Goal: Task Accomplishment & Management: Use online tool/utility

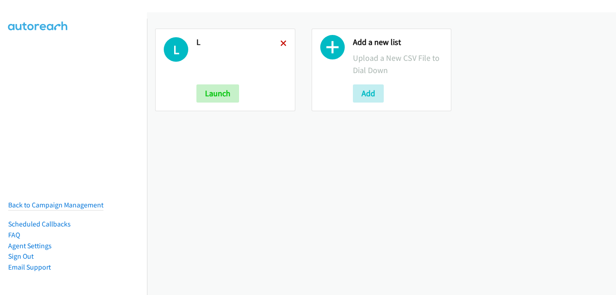
click at [280, 43] on icon at bounding box center [283, 44] width 6 height 6
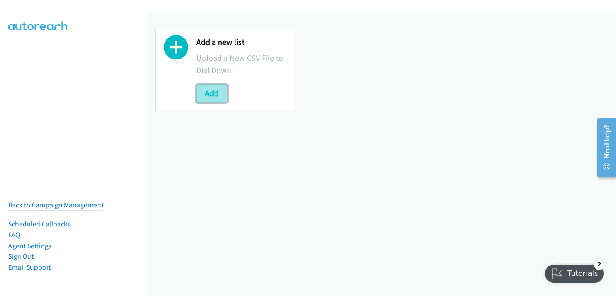
click at [215, 95] on button "Add" at bounding box center [212, 93] width 31 height 18
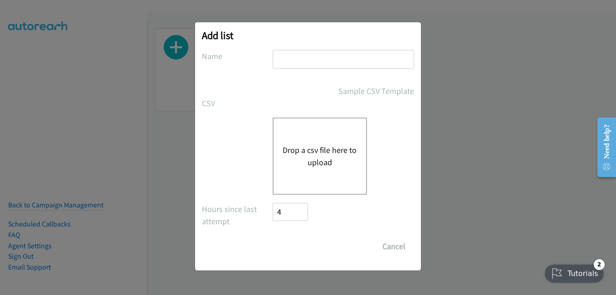
click at [326, 62] on input "text" at bounding box center [344, 59] width 142 height 19
type input "l"
click at [326, 157] on button "Drop a csv file here to upload" at bounding box center [320, 156] width 74 height 25
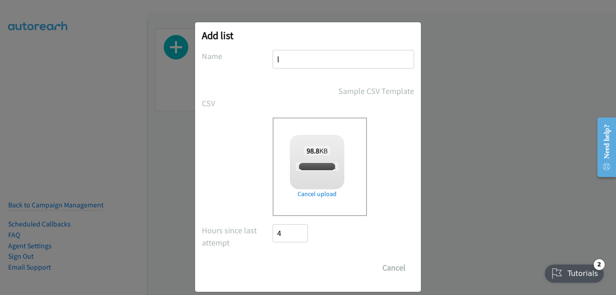
checkbox input "true"
click at [293, 271] on input "Save List" at bounding box center [297, 268] width 48 height 18
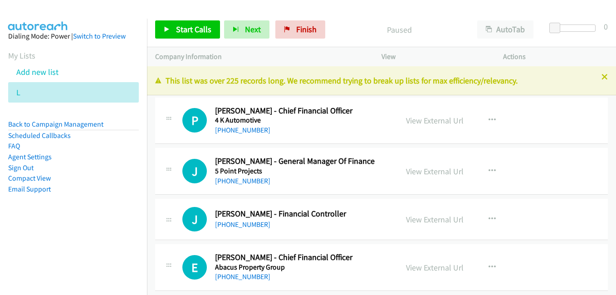
click at [602, 75] on icon at bounding box center [605, 77] width 6 height 6
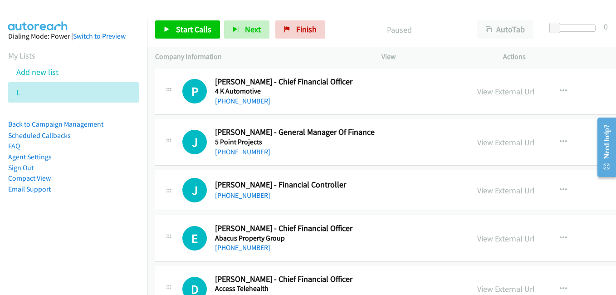
click at [480, 90] on link "View External Url" at bounding box center [506, 91] width 58 height 10
drag, startPoint x: 480, startPoint y: 146, endPoint x: 455, endPoint y: 139, distance: 25.9
click at [480, 146] on link "View External Url" at bounding box center [506, 142] width 58 height 10
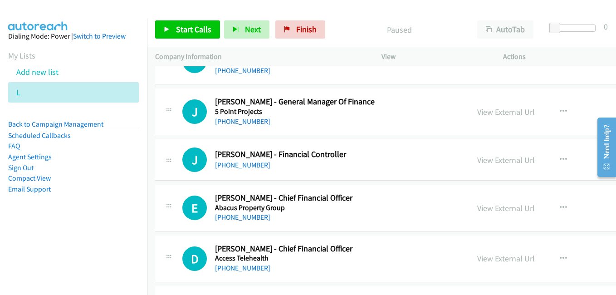
scroll to position [45, 0]
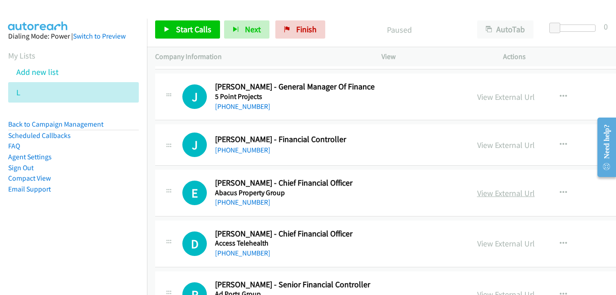
click at [489, 192] on link "View External Url" at bounding box center [506, 193] width 58 height 10
click at [487, 241] on link "View External Url" at bounding box center [506, 243] width 58 height 10
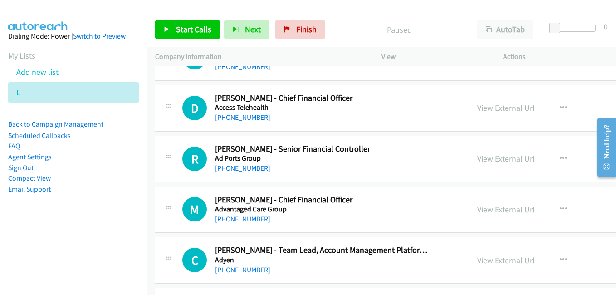
scroll to position [182, 0]
drag, startPoint x: 495, startPoint y: 158, endPoint x: 240, endPoint y: 76, distance: 268.0
click at [495, 158] on link "View External Url" at bounding box center [506, 158] width 58 height 10
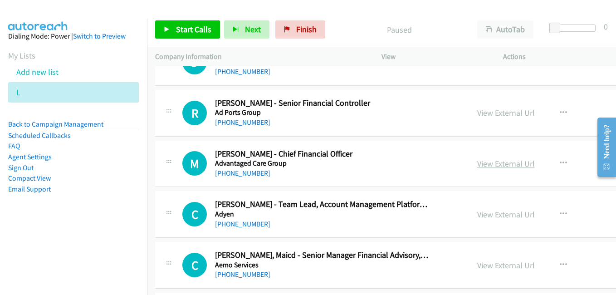
click at [487, 164] on link "View External Url" at bounding box center [506, 163] width 58 height 10
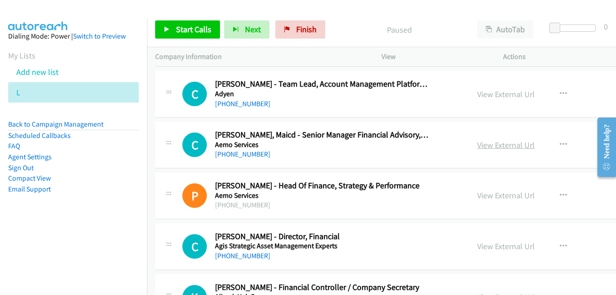
scroll to position [363, 0]
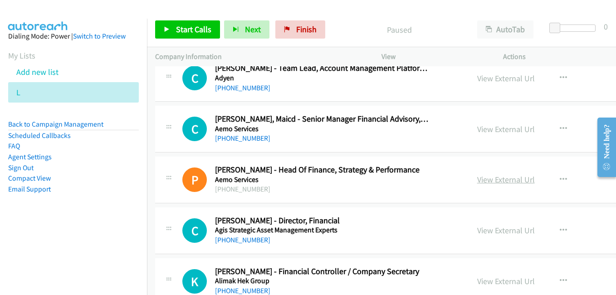
click at [486, 179] on link "View External Url" at bounding box center [506, 179] width 58 height 10
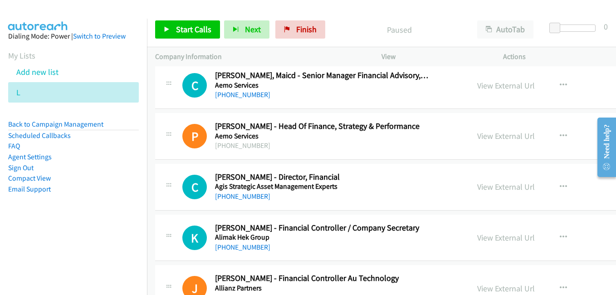
scroll to position [408, 0]
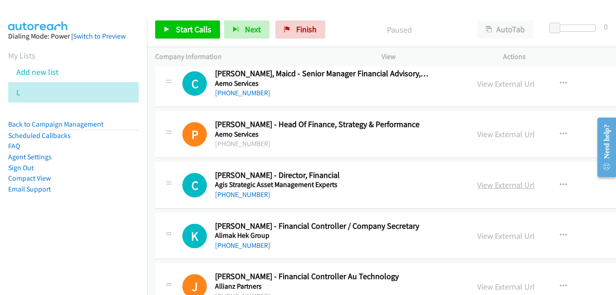
click at [484, 183] on link "View External Url" at bounding box center [506, 185] width 58 height 10
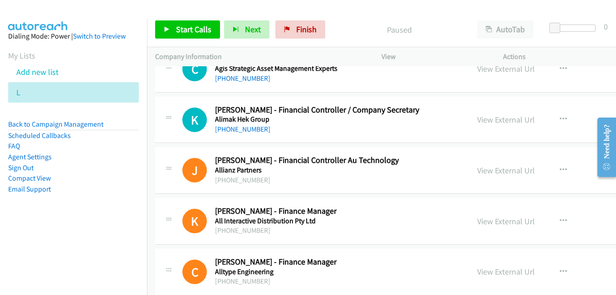
scroll to position [545, 0]
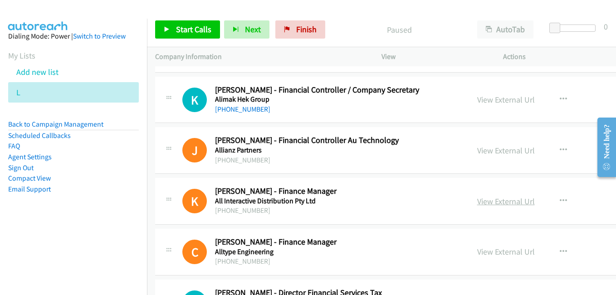
drag, startPoint x: 470, startPoint y: 201, endPoint x: 383, endPoint y: 178, distance: 90.6
click at [477, 201] on link "View External Url" at bounding box center [506, 201] width 58 height 10
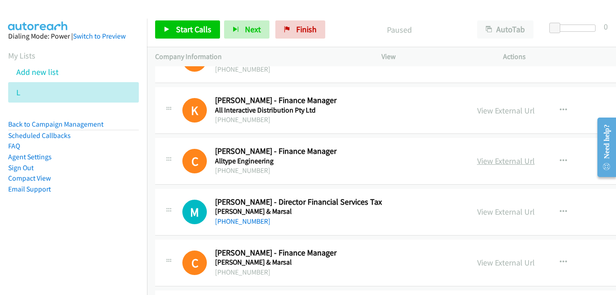
click at [481, 163] on link "View External Url" at bounding box center [506, 161] width 58 height 10
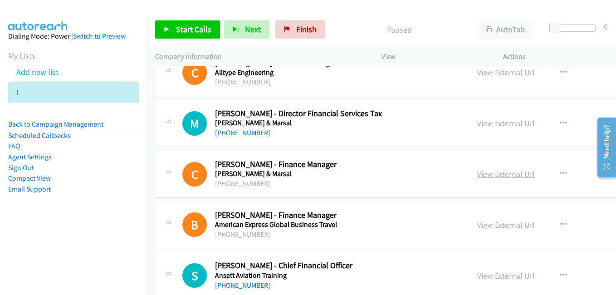
scroll to position [726, 0]
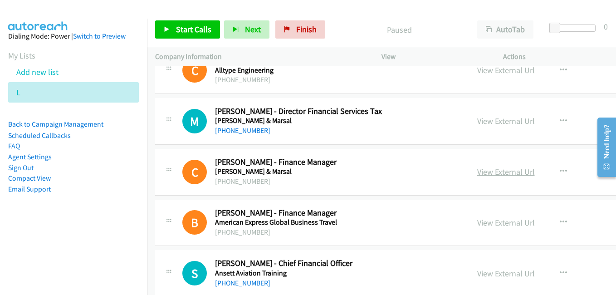
click at [477, 173] on link "View External Url" at bounding box center [506, 172] width 58 height 10
click at [477, 218] on link "View External Url" at bounding box center [506, 222] width 58 height 10
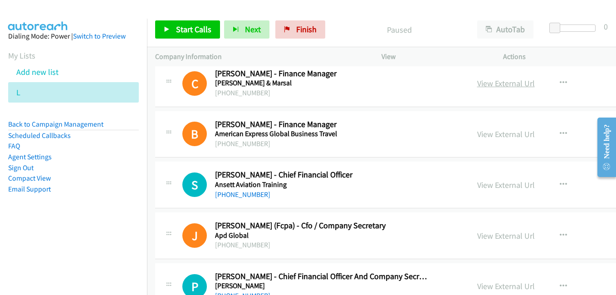
scroll to position [817, 0]
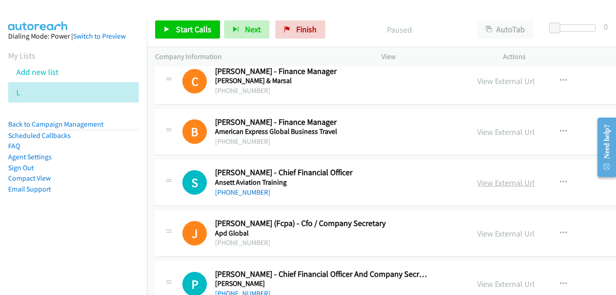
drag, startPoint x: 469, startPoint y: 179, endPoint x: 454, endPoint y: 178, distance: 15.5
click at [477, 179] on link "View External Url" at bounding box center [506, 182] width 58 height 10
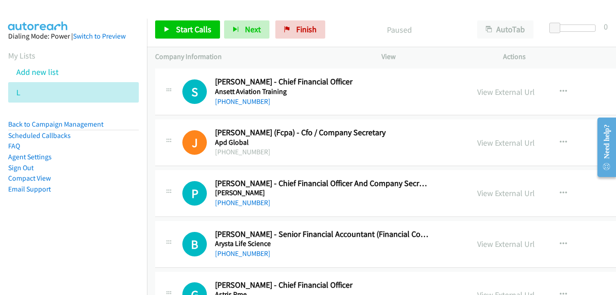
scroll to position [953, 0]
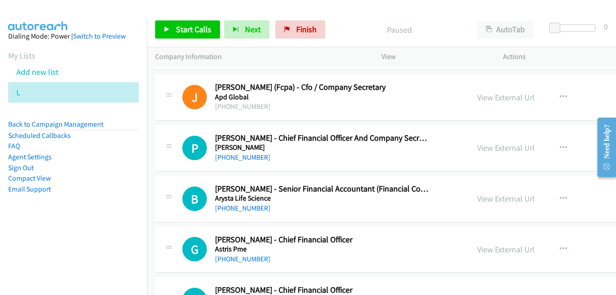
click at [392, 153] on div "[PHONE_NUMBER]" at bounding box center [321, 157] width 213 height 11
click at [403, 148] on h5 "[PERSON_NAME]" at bounding box center [321, 147] width 213 height 9
click at [469, 138] on div "View External Url View External Url Schedule/Manage Callback Start Calls Here R…" at bounding box center [551, 148] width 165 height 30
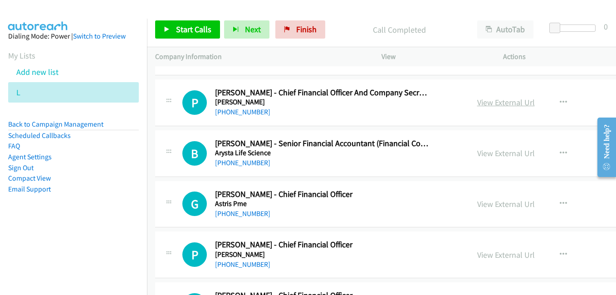
click at [477, 103] on link "View External Url" at bounding box center [506, 102] width 58 height 10
drag, startPoint x: 494, startPoint y: 156, endPoint x: 279, endPoint y: 85, distance: 226.3
click at [494, 156] on link "View External Url" at bounding box center [506, 153] width 58 height 10
click at [485, 200] on link "View External Url" at bounding box center [506, 204] width 58 height 10
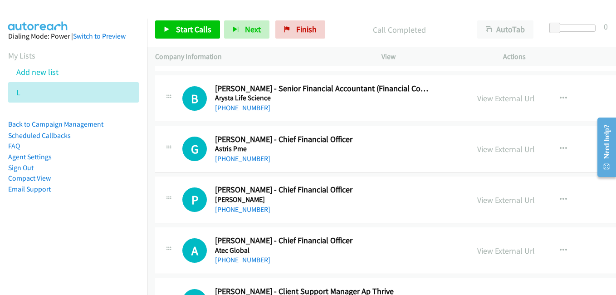
scroll to position [1089, 0]
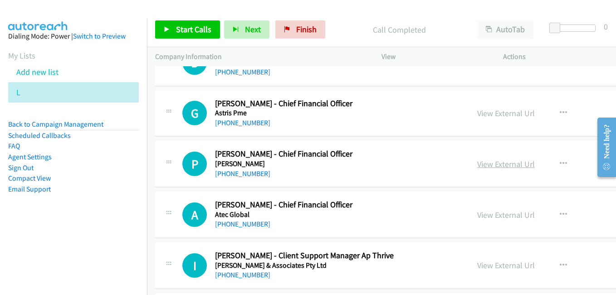
click at [488, 165] on link "View External Url" at bounding box center [506, 164] width 58 height 10
click at [477, 216] on link "View External Url" at bounding box center [506, 215] width 58 height 10
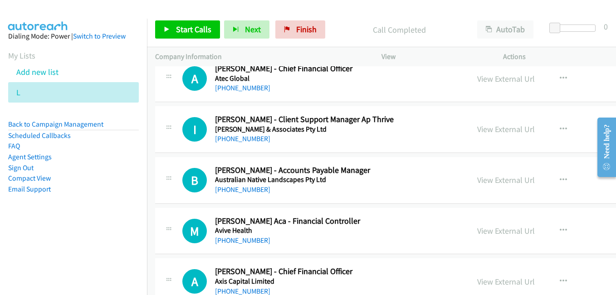
scroll to position [1271, 0]
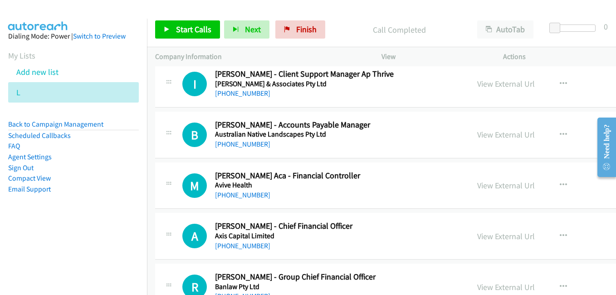
drag, startPoint x: 488, startPoint y: 136, endPoint x: 427, endPoint y: 129, distance: 61.7
click at [488, 136] on link "View External Url" at bounding box center [506, 134] width 58 height 10
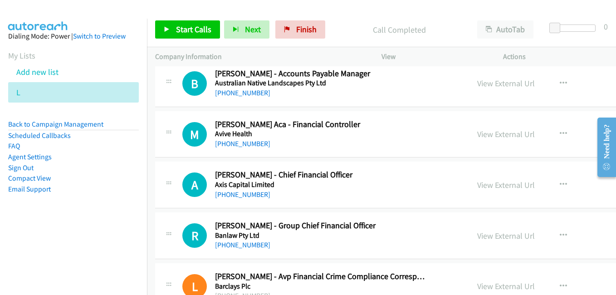
scroll to position [1362, 0]
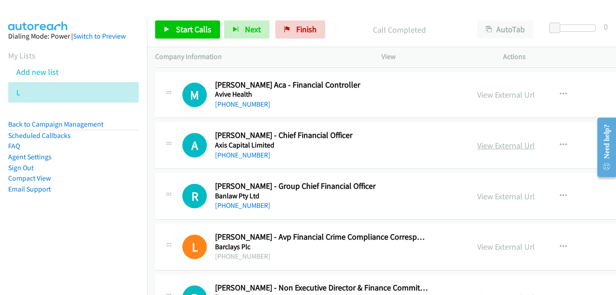
drag, startPoint x: 479, startPoint y: 147, endPoint x: 458, endPoint y: 148, distance: 20.9
click at [479, 147] on link "View External Url" at bounding box center [506, 145] width 58 height 10
click at [485, 195] on link "View External Url" at bounding box center [506, 196] width 58 height 10
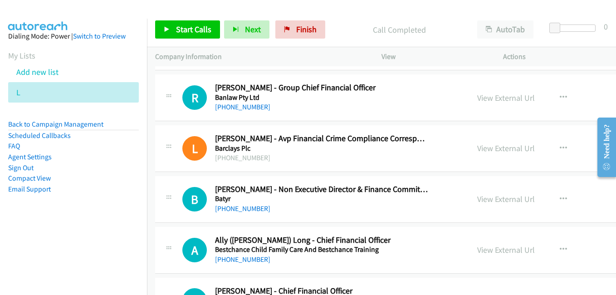
scroll to position [1543, 0]
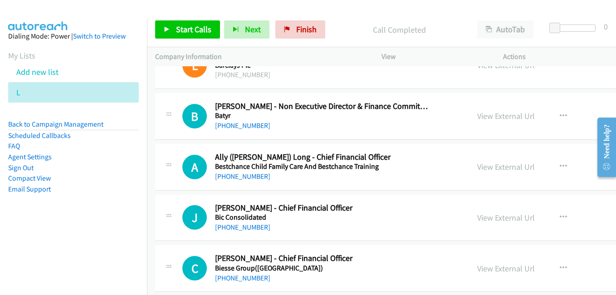
click at [481, 167] on link "View External Url" at bounding box center [506, 167] width 58 height 10
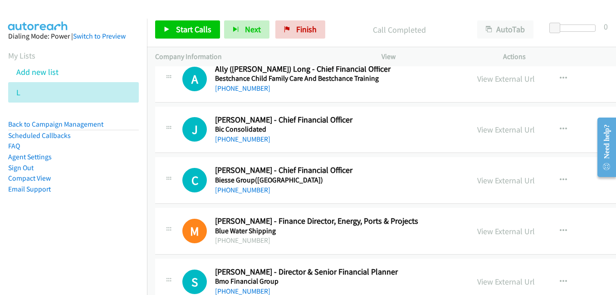
scroll to position [1634, 0]
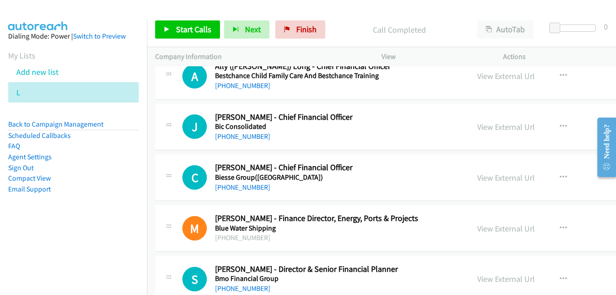
click at [478, 124] on link "View External Url" at bounding box center [506, 127] width 58 height 10
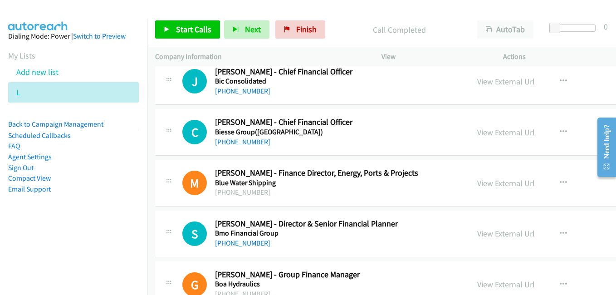
click at [483, 132] on link "View External Url" at bounding box center [506, 132] width 58 height 10
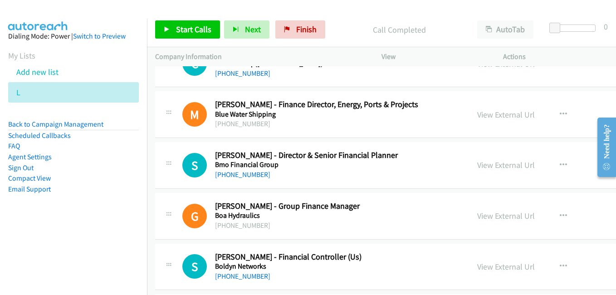
scroll to position [1770, 0]
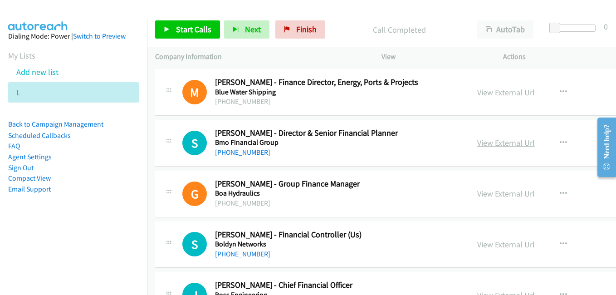
click at [488, 142] on link "View External Url" at bounding box center [506, 143] width 58 height 10
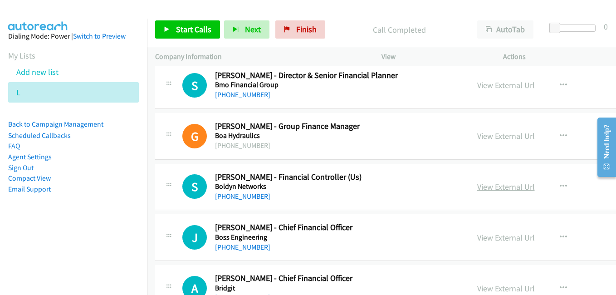
scroll to position [1861, 0]
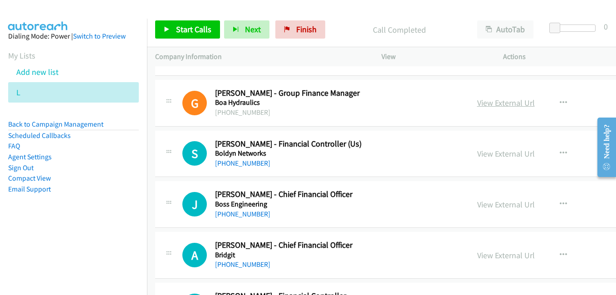
click at [481, 104] on link "View External Url" at bounding box center [506, 103] width 58 height 10
click at [497, 205] on link "View External Url" at bounding box center [506, 204] width 58 height 10
click at [478, 252] on link "View External Url" at bounding box center [506, 255] width 58 height 10
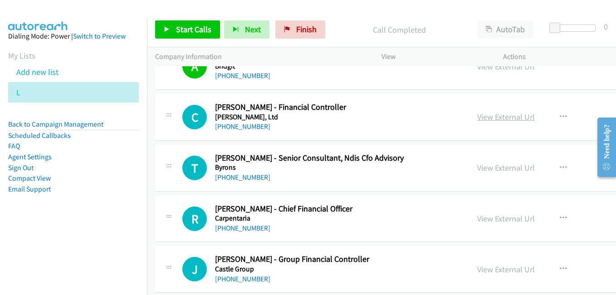
scroll to position [2088, 0]
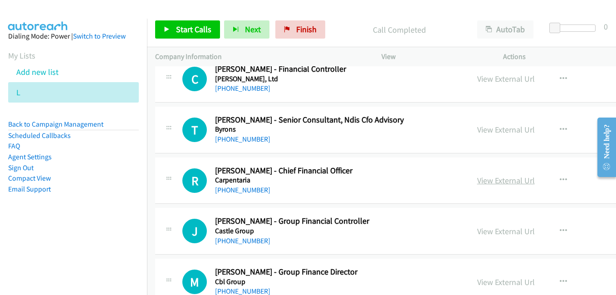
click at [484, 182] on link "View External Url" at bounding box center [506, 180] width 58 height 10
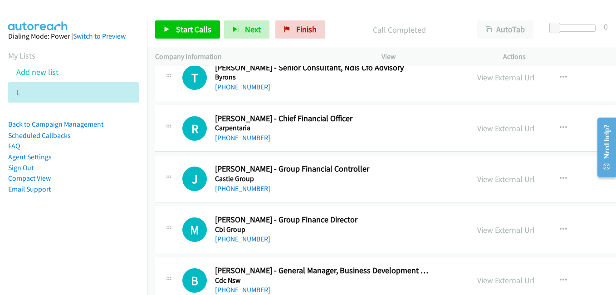
scroll to position [2179, 0]
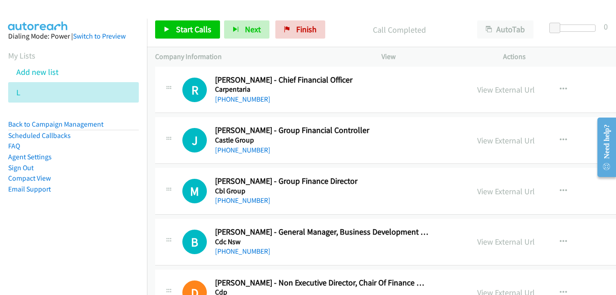
drag, startPoint x: 481, startPoint y: 187, endPoint x: 298, endPoint y: 137, distance: 190.2
click at [481, 187] on link "View External Url" at bounding box center [506, 191] width 58 height 10
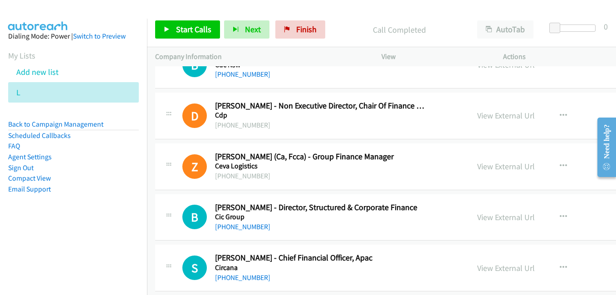
scroll to position [2360, 0]
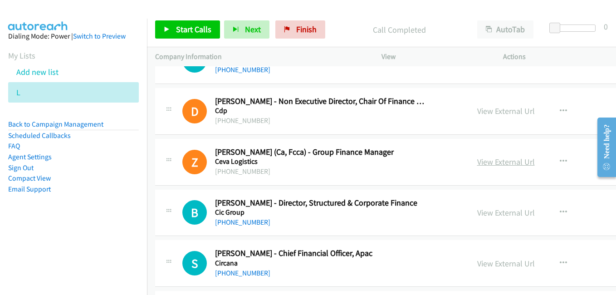
click at [479, 162] on link "View External Url" at bounding box center [506, 162] width 58 height 10
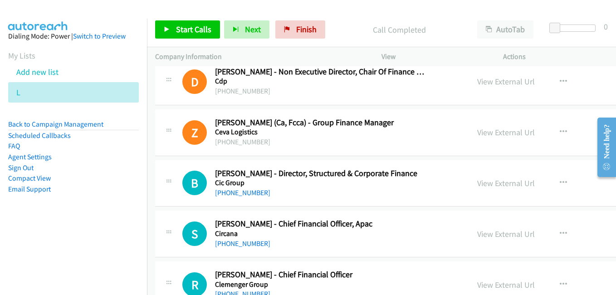
scroll to position [2405, 0]
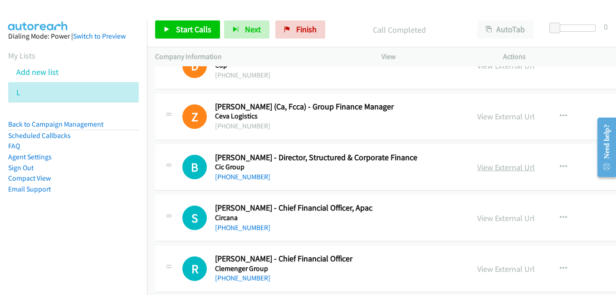
click at [493, 166] on link "View External Url" at bounding box center [506, 167] width 58 height 10
drag, startPoint x: 482, startPoint y: 220, endPoint x: 164, endPoint y: 53, distance: 358.7
click at [482, 220] on link "View External Url" at bounding box center [506, 218] width 58 height 10
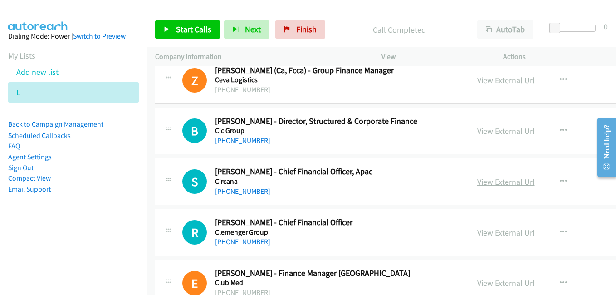
scroll to position [2451, 0]
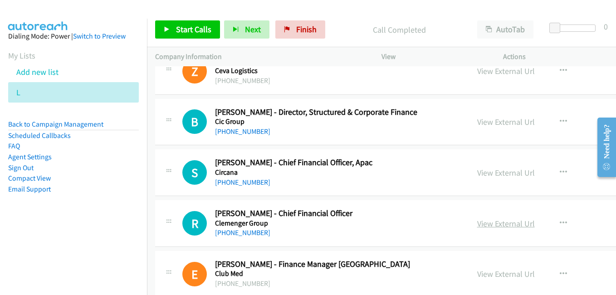
click at [487, 223] on link "View External Url" at bounding box center [506, 223] width 58 height 10
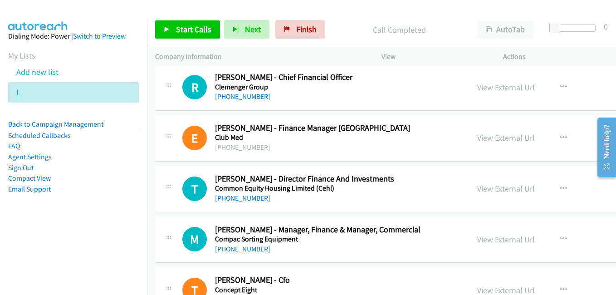
click at [480, 138] on link "View External Url" at bounding box center [506, 138] width 58 height 10
drag, startPoint x: 477, startPoint y: 192, endPoint x: 458, endPoint y: 189, distance: 19.3
click at [477, 192] on link "View External Url" at bounding box center [506, 188] width 58 height 10
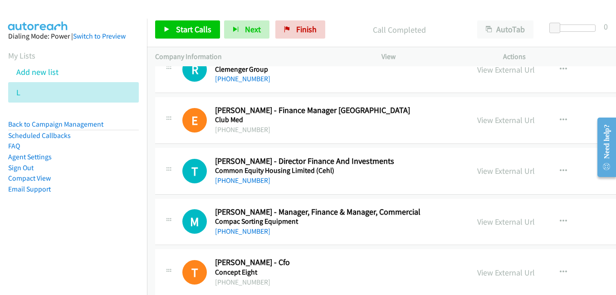
scroll to position [2632, 0]
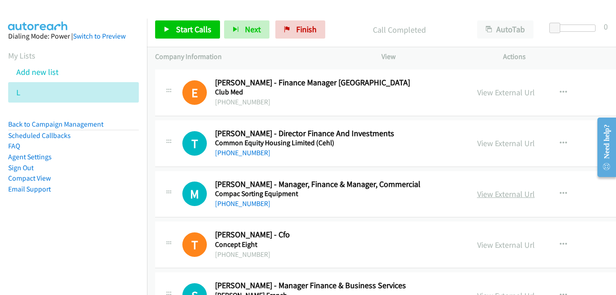
click at [482, 192] on link "View External Url" at bounding box center [506, 194] width 58 height 10
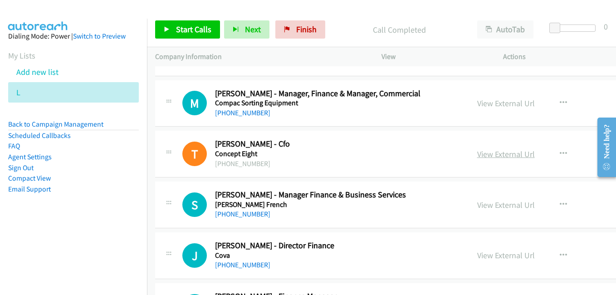
click at [477, 157] on link "View External Url" at bounding box center [506, 154] width 58 height 10
click at [486, 207] on link "View External Url" at bounding box center [506, 205] width 58 height 10
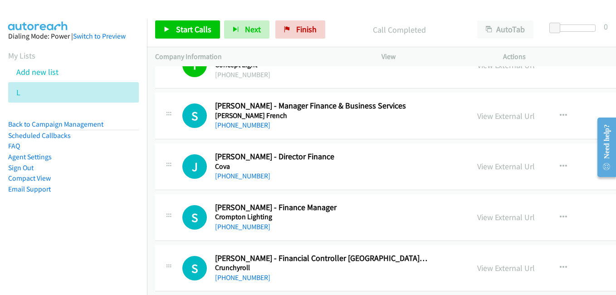
scroll to position [2814, 0]
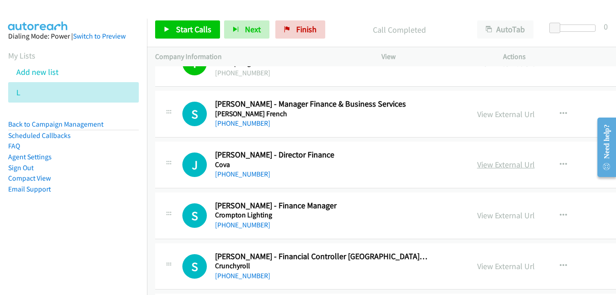
click at [477, 161] on link "View External Url" at bounding box center [506, 164] width 58 height 10
click at [480, 216] on link "View External Url" at bounding box center [506, 215] width 58 height 10
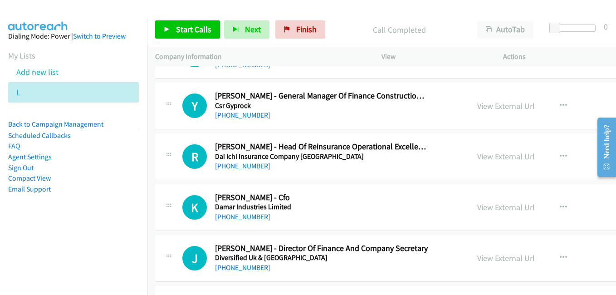
scroll to position [3086, 0]
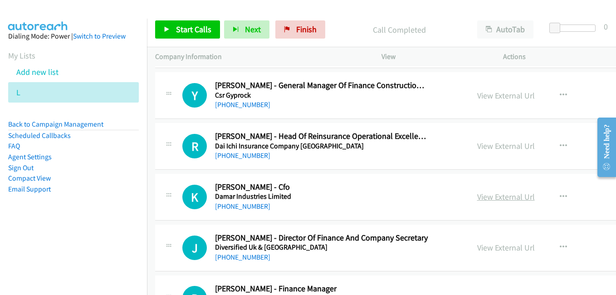
click at [477, 197] on link "View External Url" at bounding box center [506, 197] width 58 height 10
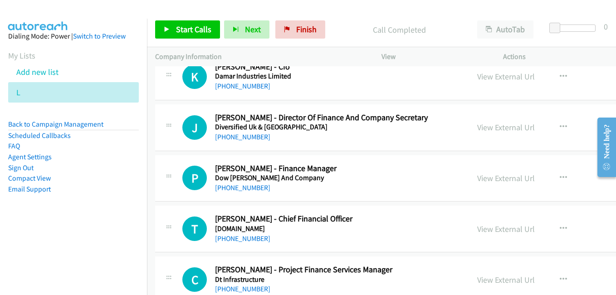
scroll to position [3222, 0]
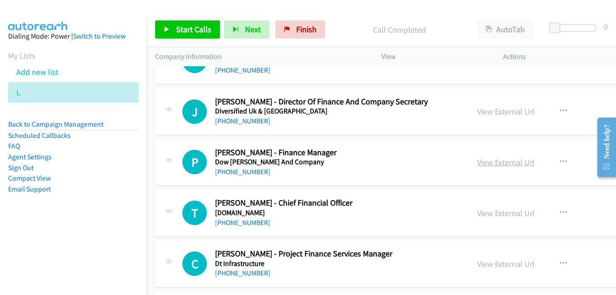
drag, startPoint x: 486, startPoint y: 166, endPoint x: 480, endPoint y: 164, distance: 6.5
click at [486, 166] on link "View External Url" at bounding box center [506, 162] width 58 height 10
click at [485, 214] on link "View External Url" at bounding box center [506, 213] width 58 height 10
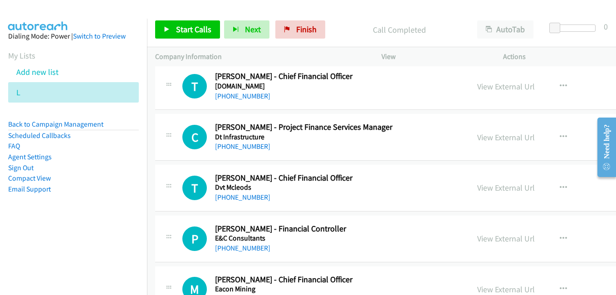
scroll to position [3359, 0]
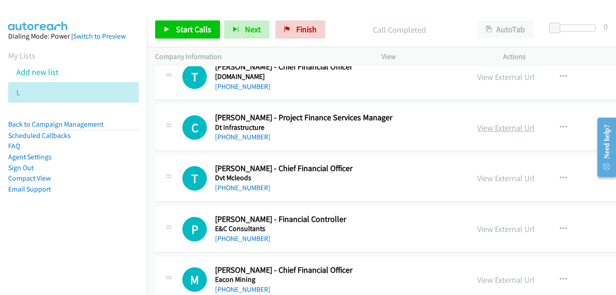
drag, startPoint x: 485, startPoint y: 130, endPoint x: 480, endPoint y: 131, distance: 5.0
click at [485, 130] on link "View External Url" at bounding box center [506, 128] width 58 height 10
drag, startPoint x: 482, startPoint y: 179, endPoint x: 467, endPoint y: 178, distance: 14.1
click at [482, 179] on link "View External Url" at bounding box center [506, 178] width 58 height 10
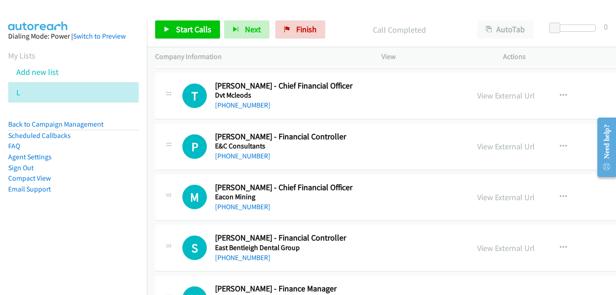
scroll to position [3449, 0]
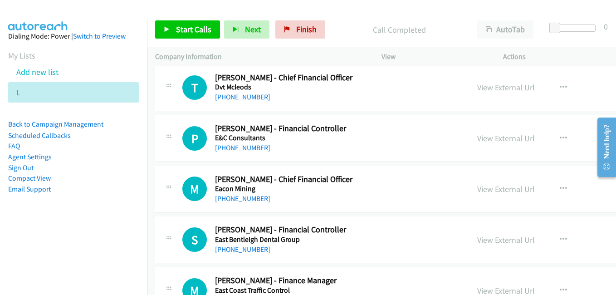
drag, startPoint x: 477, startPoint y: 191, endPoint x: 393, endPoint y: 172, distance: 86.0
click at [477, 191] on link "View External Url" at bounding box center [506, 189] width 58 height 10
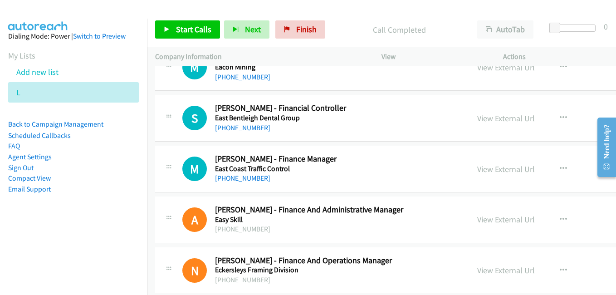
scroll to position [3586, 0]
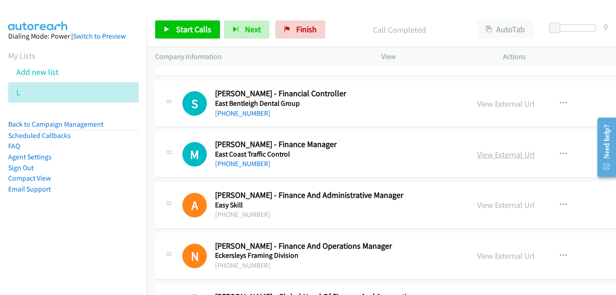
click at [483, 158] on link "View External Url" at bounding box center [506, 154] width 58 height 10
click at [480, 203] on link "View External Url" at bounding box center [506, 205] width 58 height 10
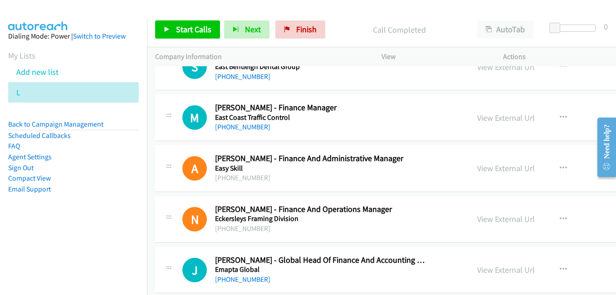
scroll to position [3631, 0]
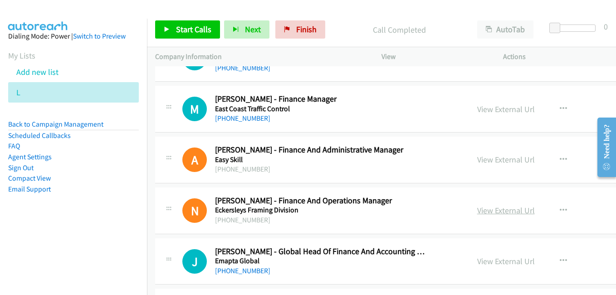
click at [479, 210] on link "View External Url" at bounding box center [506, 210] width 58 height 10
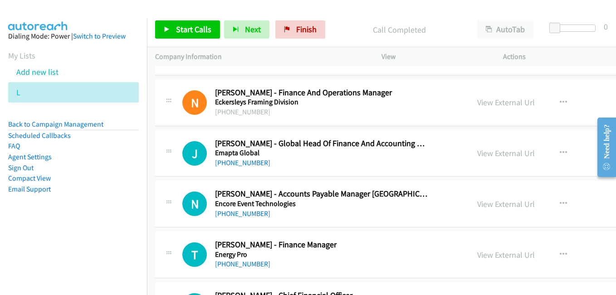
scroll to position [3767, 0]
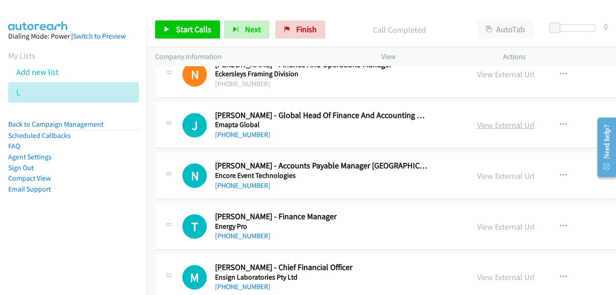
click at [477, 129] on link "View External Url" at bounding box center [506, 125] width 58 height 10
click at [491, 176] on link "View External Url" at bounding box center [506, 176] width 58 height 10
click at [477, 228] on link "View External Url" at bounding box center [506, 226] width 58 height 10
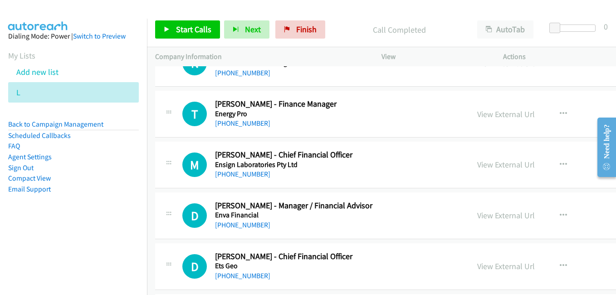
scroll to position [3903, 0]
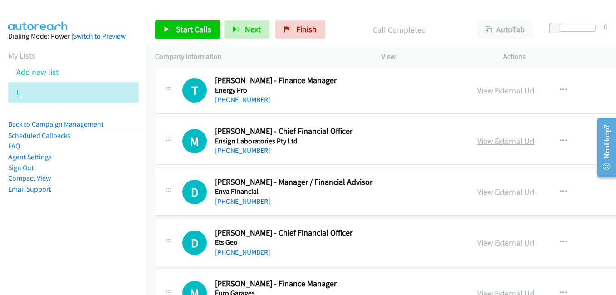
click at [477, 140] on link "View External Url" at bounding box center [506, 141] width 58 height 10
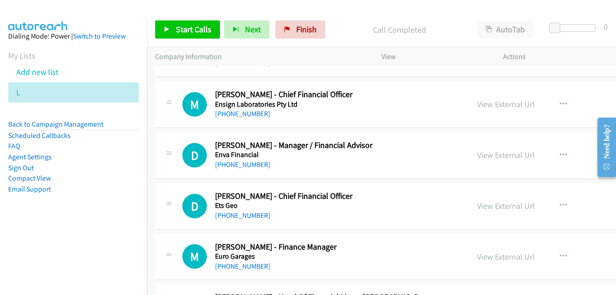
scroll to position [3949, 0]
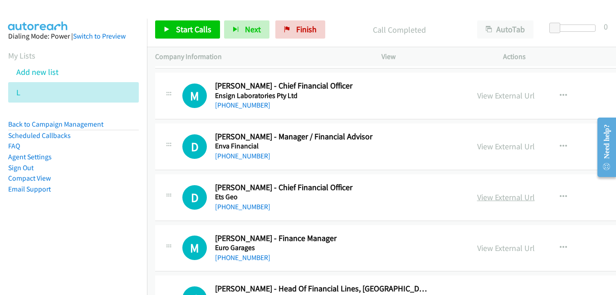
click at [482, 202] on link "View External Url" at bounding box center [506, 197] width 58 height 10
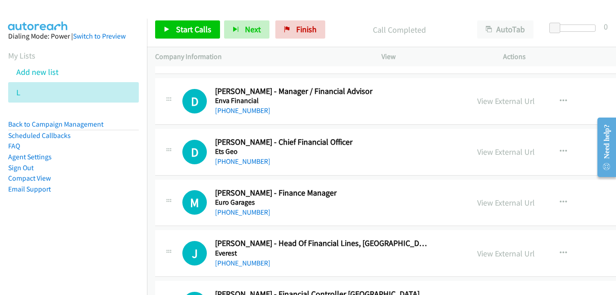
drag, startPoint x: 488, startPoint y: 205, endPoint x: 331, endPoint y: 164, distance: 162.7
click at [488, 205] on link "View External Url" at bounding box center [506, 202] width 58 height 10
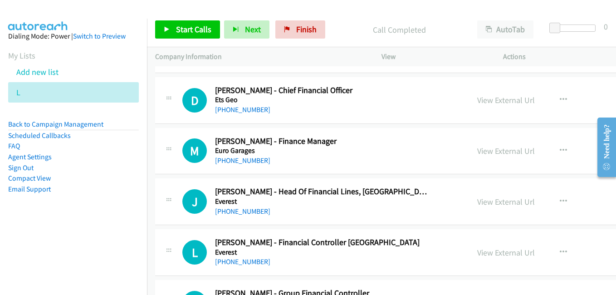
scroll to position [4085, 0]
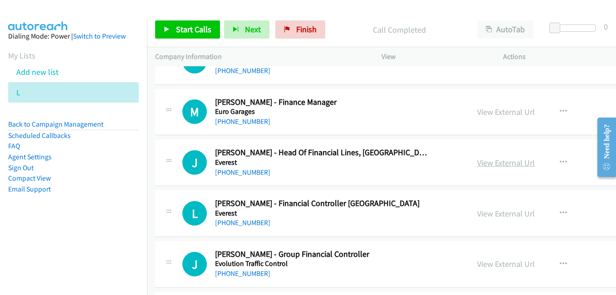
click at [479, 163] on link "View External Url" at bounding box center [506, 162] width 58 height 10
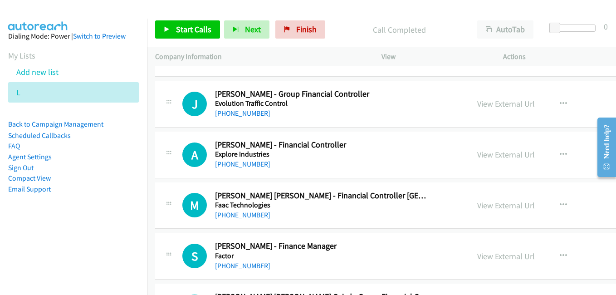
scroll to position [4312, 0]
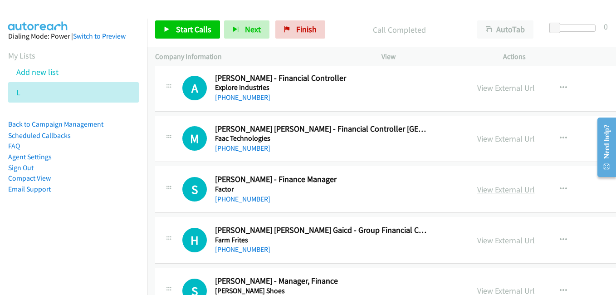
click at [479, 192] on link "View External Url" at bounding box center [506, 189] width 58 height 10
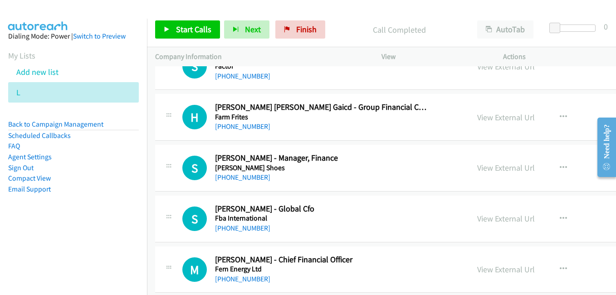
scroll to position [4448, 0]
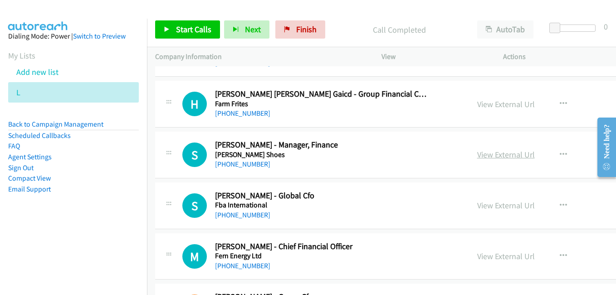
click at [477, 154] on link "View External Url" at bounding box center [506, 154] width 58 height 10
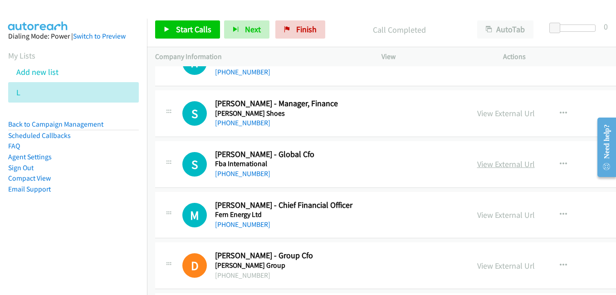
scroll to position [4493, 0]
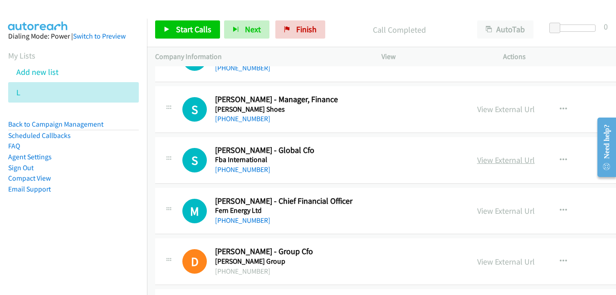
drag, startPoint x: 462, startPoint y: 162, endPoint x: 467, endPoint y: 162, distance: 4.6
click at [477, 162] on link "View External Url" at bounding box center [506, 160] width 58 height 10
click at [482, 211] on link "View External Url" at bounding box center [506, 211] width 58 height 10
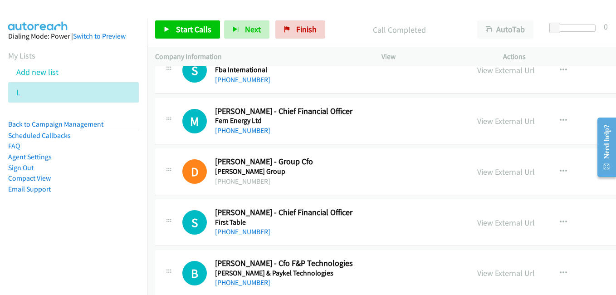
scroll to position [4584, 0]
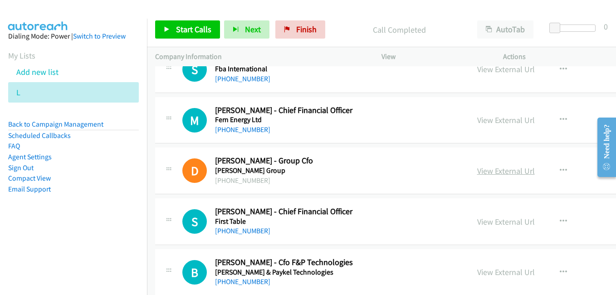
click at [480, 172] on link "View External Url" at bounding box center [506, 171] width 58 height 10
click at [488, 226] on link "View External Url" at bounding box center [506, 221] width 58 height 10
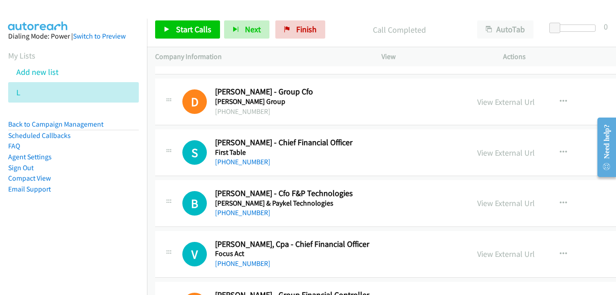
scroll to position [4675, 0]
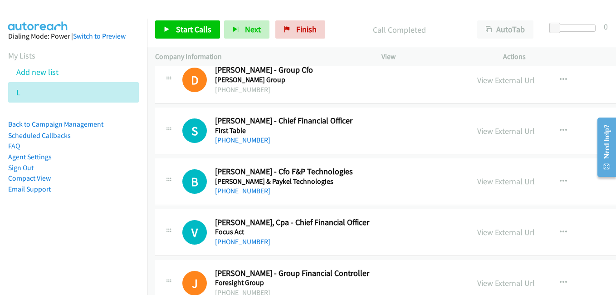
click at [477, 181] on link "View External Url" at bounding box center [506, 181] width 58 height 10
click at [477, 230] on link "View External Url" at bounding box center [506, 232] width 58 height 10
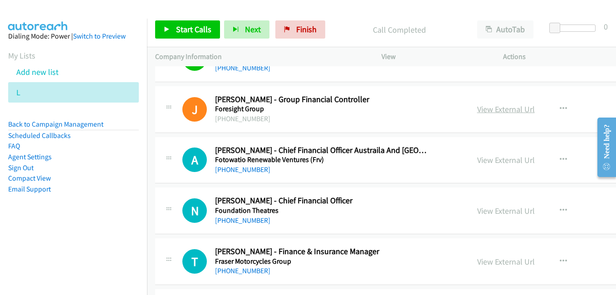
scroll to position [4856, 0]
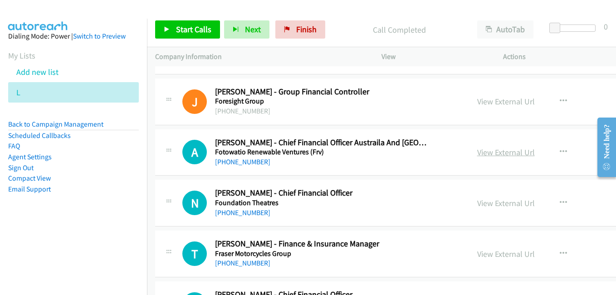
click at [480, 155] on link "View External Url" at bounding box center [506, 152] width 58 height 10
click at [485, 202] on link "View External Url" at bounding box center [506, 203] width 58 height 10
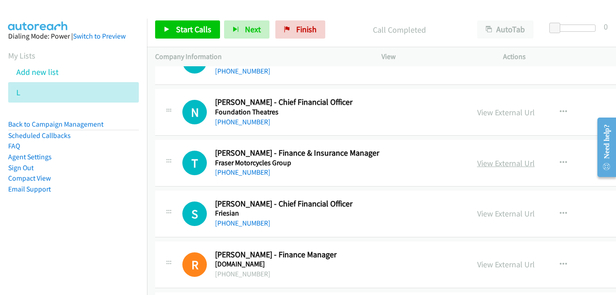
click at [477, 162] on link "View External Url" at bounding box center [506, 163] width 58 height 10
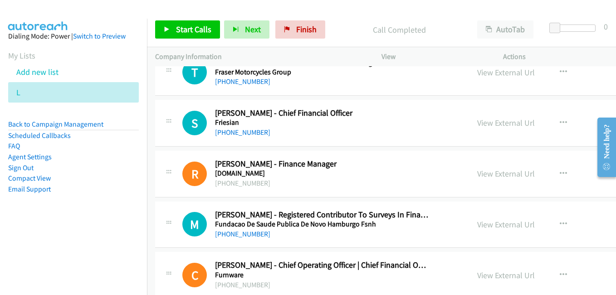
scroll to position [4992, 0]
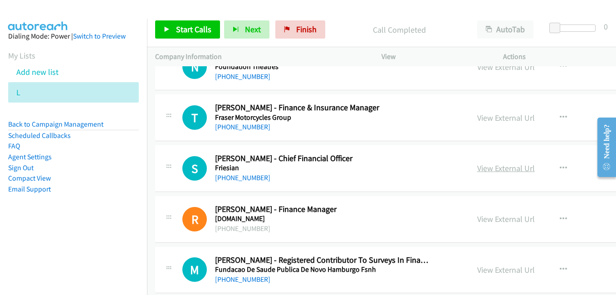
click at [481, 167] on link "View External Url" at bounding box center [506, 168] width 58 height 10
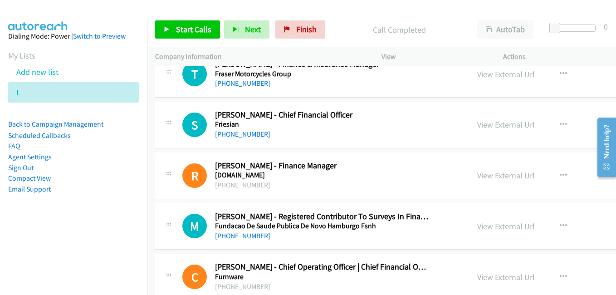
scroll to position [5038, 0]
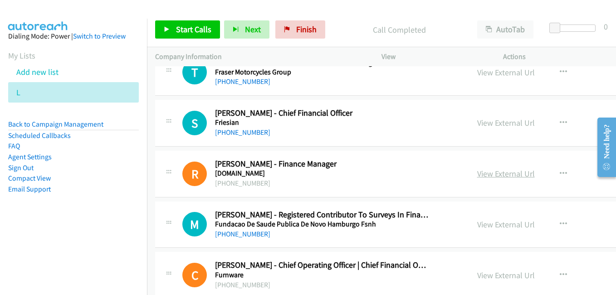
click at [477, 177] on link "View External Url" at bounding box center [506, 173] width 58 height 10
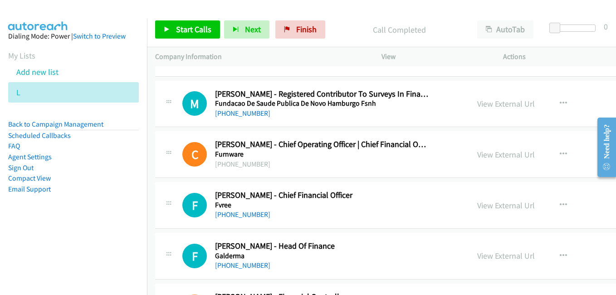
scroll to position [5174, 0]
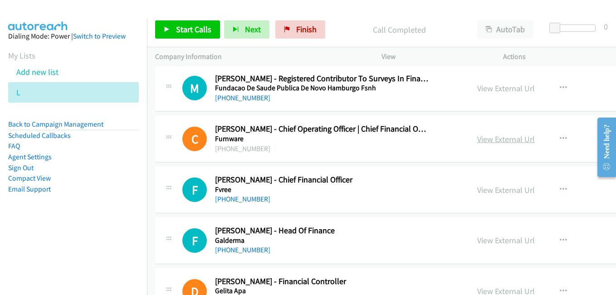
click at [482, 141] on link "View External Url" at bounding box center [506, 139] width 58 height 10
click at [477, 187] on link "View External Url" at bounding box center [506, 190] width 58 height 10
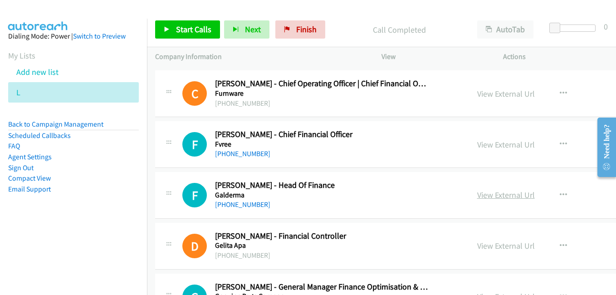
click at [479, 194] on link "View External Url" at bounding box center [506, 195] width 58 height 10
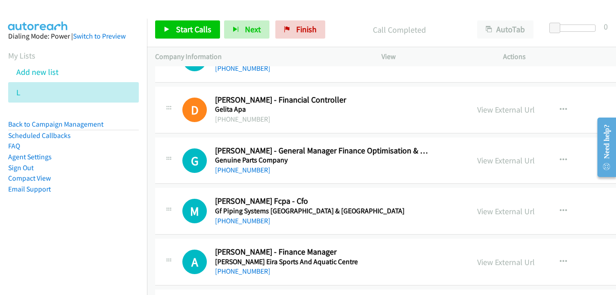
scroll to position [5401, 0]
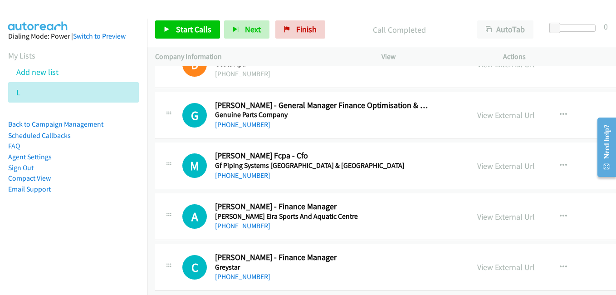
drag, startPoint x: 473, startPoint y: 165, endPoint x: 90, endPoint y: 0, distance: 416.6
click at [477, 165] on link "View External Url" at bounding box center [506, 166] width 58 height 10
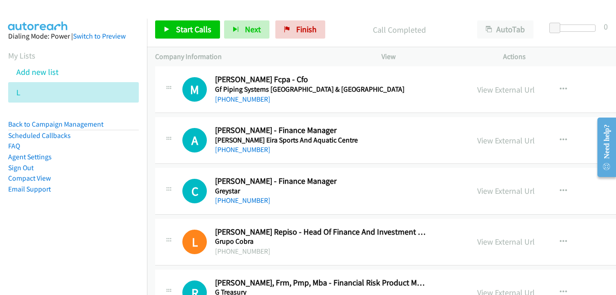
scroll to position [5492, 0]
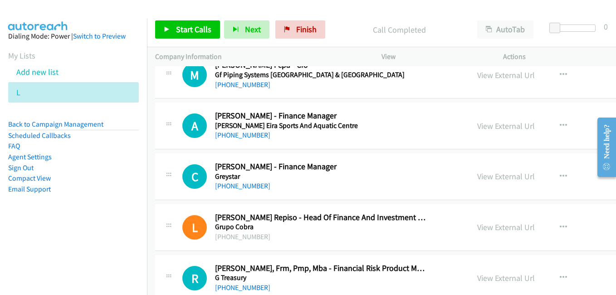
drag, startPoint x: 481, startPoint y: 128, endPoint x: 428, endPoint y: 122, distance: 53.0
click at [481, 128] on link "View External Url" at bounding box center [506, 126] width 58 height 10
drag, startPoint x: 482, startPoint y: 129, endPoint x: 469, endPoint y: 129, distance: 12.7
click at [482, 129] on link "View External Url" at bounding box center [506, 126] width 58 height 10
drag, startPoint x: 478, startPoint y: 175, endPoint x: 467, endPoint y: 200, distance: 27.2
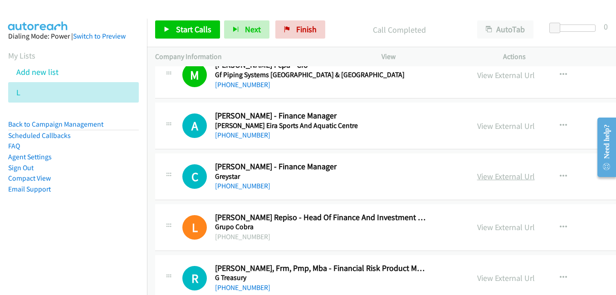
click at [490, 177] on link "View External Url" at bounding box center [506, 176] width 58 height 10
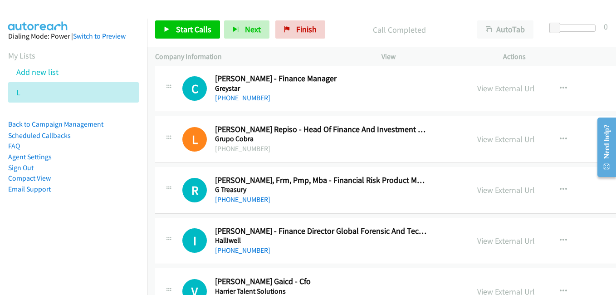
scroll to position [5583, 0]
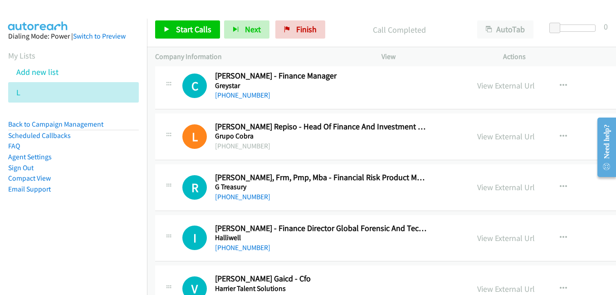
click at [479, 138] on link "View External Url" at bounding box center [506, 136] width 58 height 10
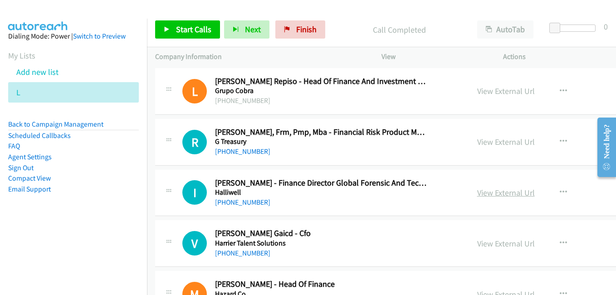
scroll to position [5719, 0]
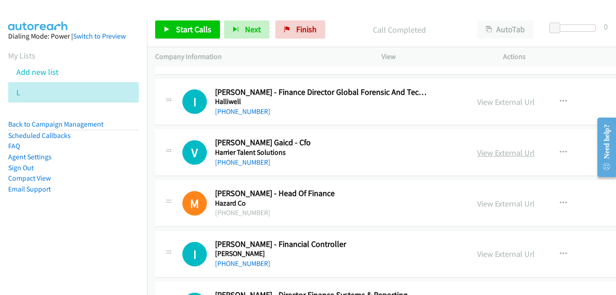
click at [481, 155] on link "View External Url" at bounding box center [506, 153] width 58 height 10
click at [477, 203] on link "View External Url" at bounding box center [506, 203] width 58 height 10
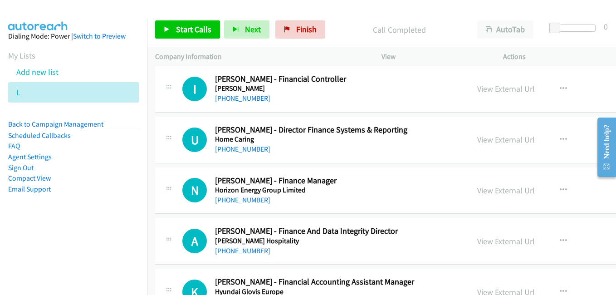
scroll to position [5900, 0]
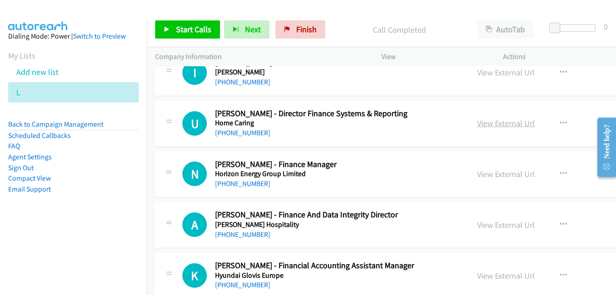
drag, startPoint x: 481, startPoint y: 122, endPoint x: 487, endPoint y: 123, distance: 6.0
click at [481, 122] on link "View External Url" at bounding box center [506, 123] width 58 height 10
drag, startPoint x: 478, startPoint y: 177, endPoint x: 434, endPoint y: 162, distance: 46.5
click at [478, 177] on link "View External Url" at bounding box center [506, 174] width 58 height 10
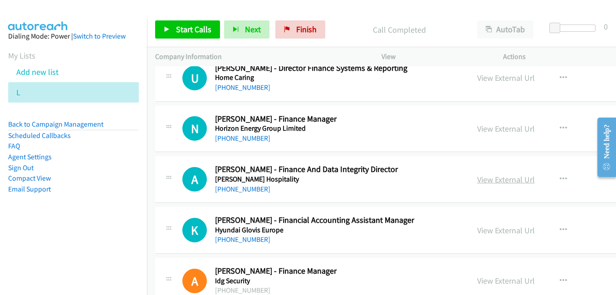
click at [488, 182] on link "View External Url" at bounding box center [506, 179] width 58 height 10
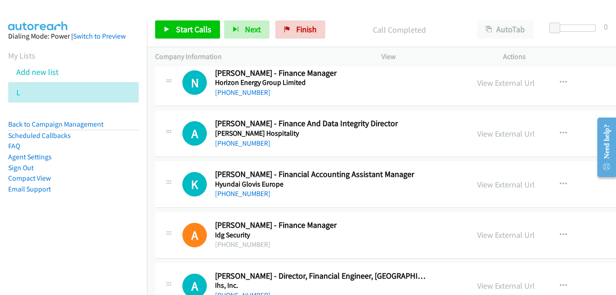
scroll to position [6036, 0]
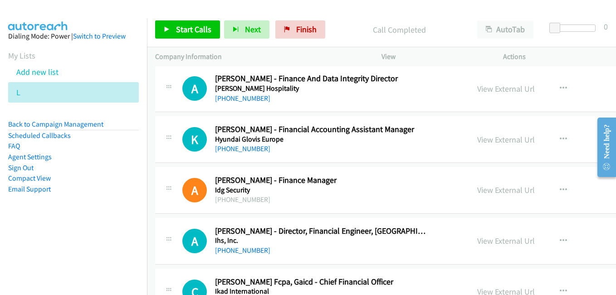
drag, startPoint x: 476, startPoint y: 139, endPoint x: 444, endPoint y: 131, distance: 33.2
click at [477, 139] on link "View External Url" at bounding box center [506, 139] width 58 height 10
click at [477, 187] on link "View External Url" at bounding box center [506, 190] width 58 height 10
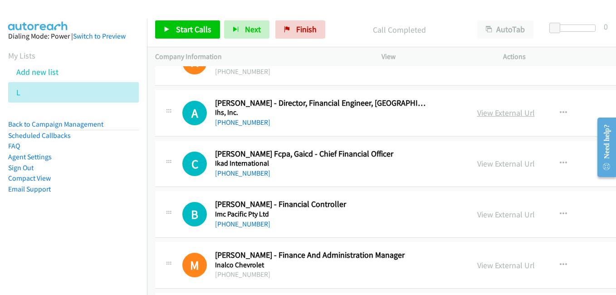
scroll to position [6173, 0]
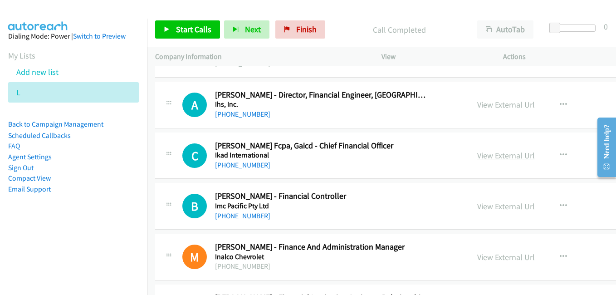
click at [477, 154] on link "View External Url" at bounding box center [506, 155] width 58 height 10
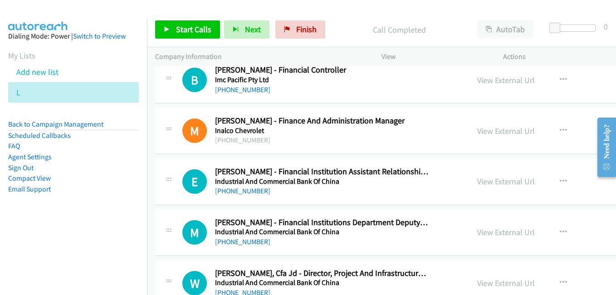
scroll to position [6309, 0]
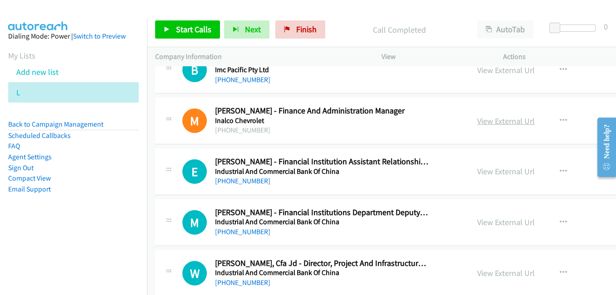
click at [477, 123] on link "View External Url" at bounding box center [506, 121] width 58 height 10
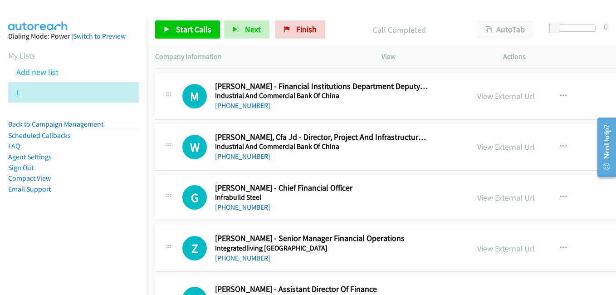
scroll to position [6445, 0]
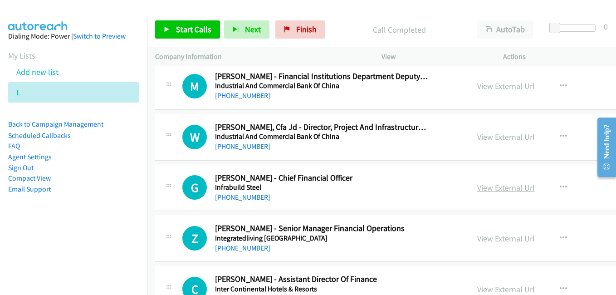
click at [477, 186] on link "View External Url" at bounding box center [506, 187] width 58 height 10
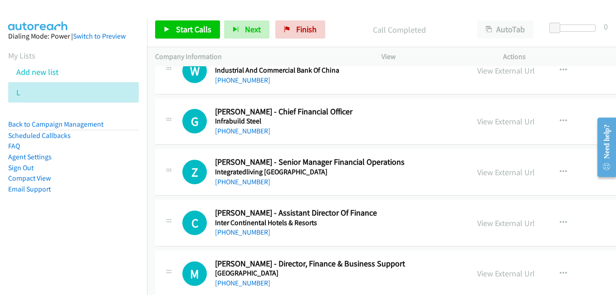
scroll to position [6536, 0]
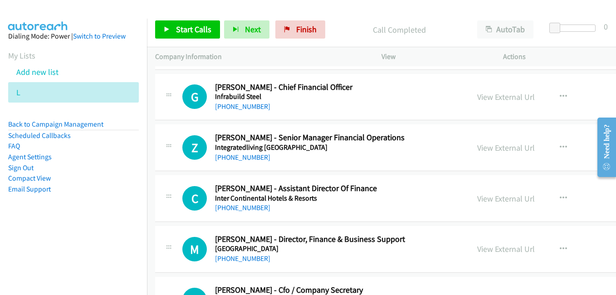
drag, startPoint x: 475, startPoint y: 149, endPoint x: 367, endPoint y: 113, distance: 113.8
click at [477, 149] on link "View External Url" at bounding box center [506, 148] width 58 height 10
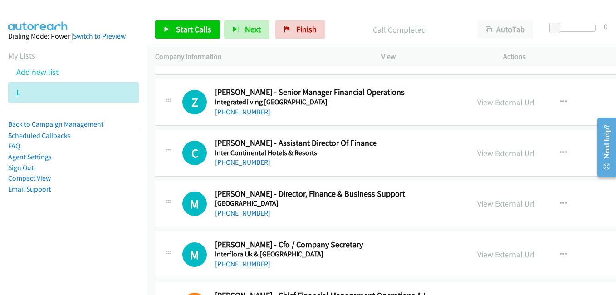
drag, startPoint x: 477, startPoint y: 153, endPoint x: 423, endPoint y: 144, distance: 55.7
click at [477, 153] on link "View External Url" at bounding box center [506, 153] width 58 height 10
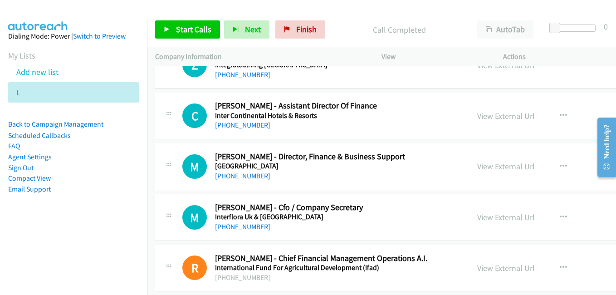
scroll to position [6626, 0]
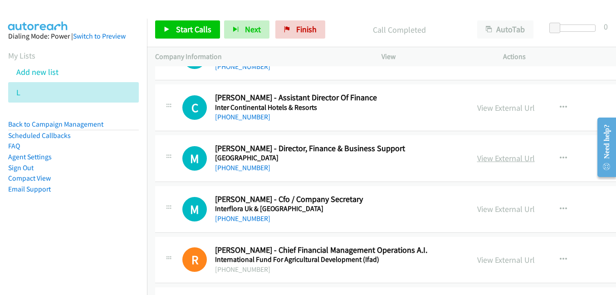
click at [477, 157] on link "View External Url" at bounding box center [506, 158] width 58 height 10
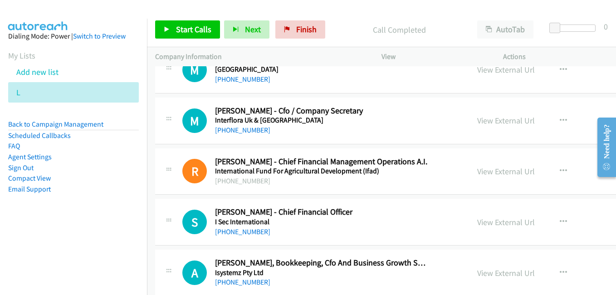
scroll to position [6717, 0]
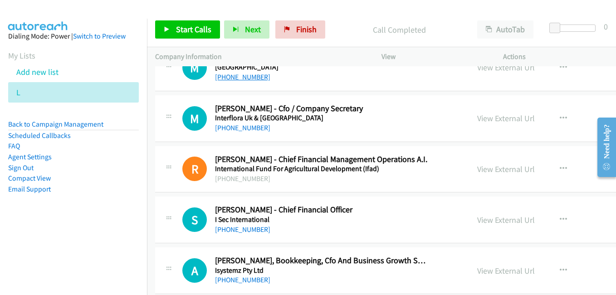
drag, startPoint x: 480, startPoint y: 172, endPoint x: 216, endPoint y: 79, distance: 279.5
click at [480, 172] on link "View External Url" at bounding box center [506, 169] width 58 height 10
click at [477, 216] on link "View External Url" at bounding box center [506, 220] width 58 height 10
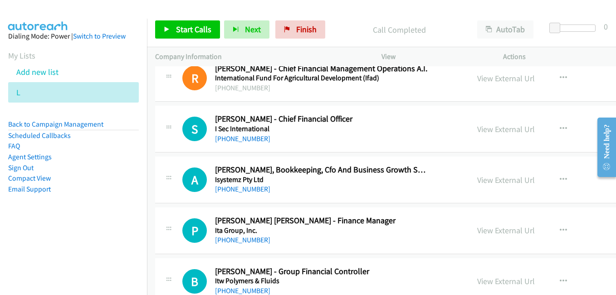
scroll to position [6853, 0]
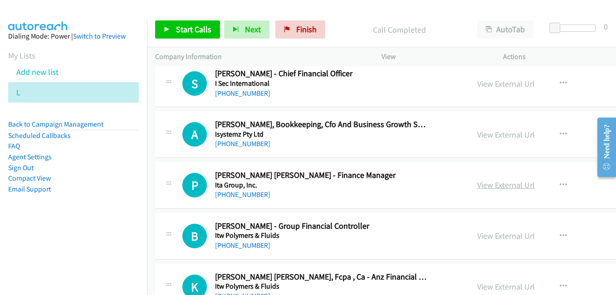
click at [482, 186] on link "View External Url" at bounding box center [506, 185] width 58 height 10
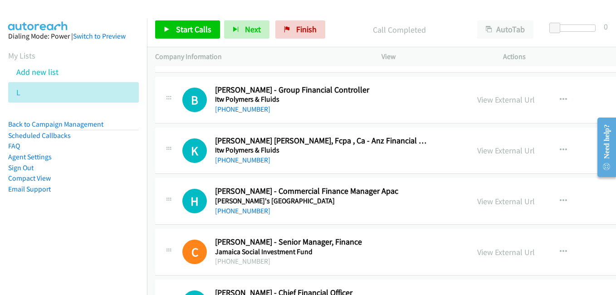
scroll to position [7035, 0]
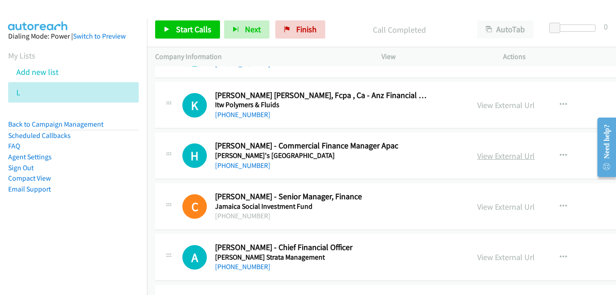
click at [477, 158] on link "View External Url" at bounding box center [506, 156] width 58 height 10
drag, startPoint x: 495, startPoint y: 209, endPoint x: 349, endPoint y: 155, distance: 155.4
click at [495, 209] on link "View External Url" at bounding box center [506, 207] width 58 height 10
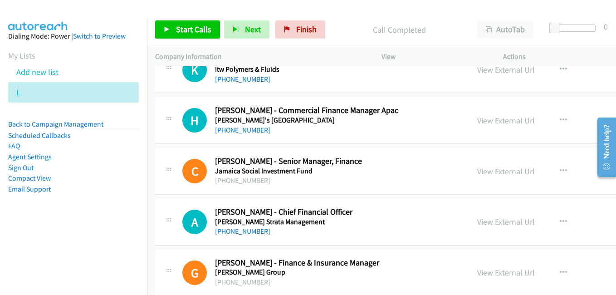
scroll to position [7080, 0]
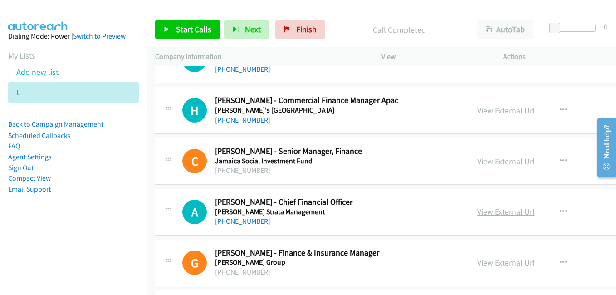
click at [477, 211] on link "View External Url" at bounding box center [506, 212] width 58 height 10
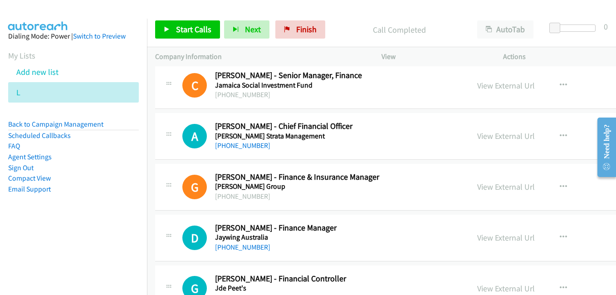
scroll to position [7171, 0]
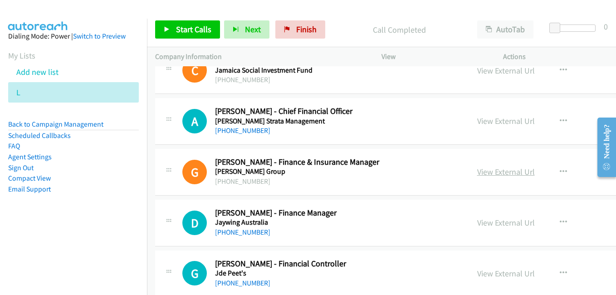
click at [490, 173] on link "View External Url" at bounding box center [506, 172] width 58 height 10
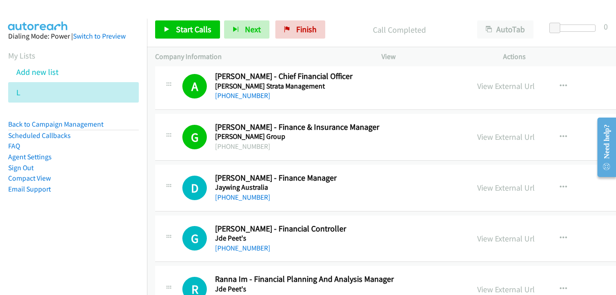
scroll to position [7216, 0]
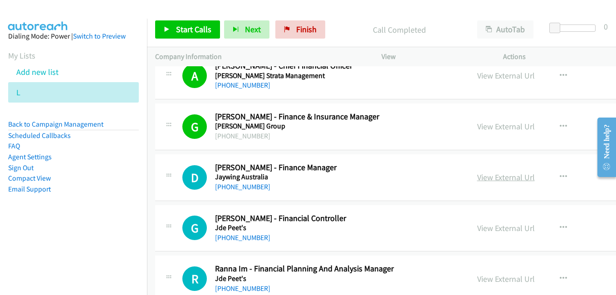
click at [477, 177] on link "View External Url" at bounding box center [506, 177] width 58 height 10
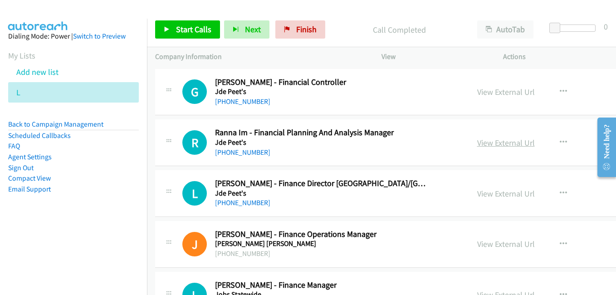
scroll to position [7398, 0]
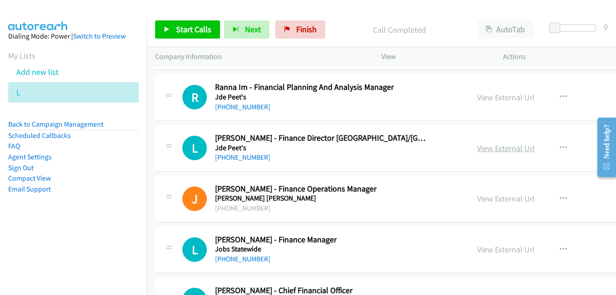
click at [483, 151] on link "View External Url" at bounding box center [506, 148] width 58 height 10
drag, startPoint x: 488, startPoint y: 196, endPoint x: 507, endPoint y: 196, distance: 18.6
click at [488, 196] on link "View External Url" at bounding box center [506, 198] width 58 height 10
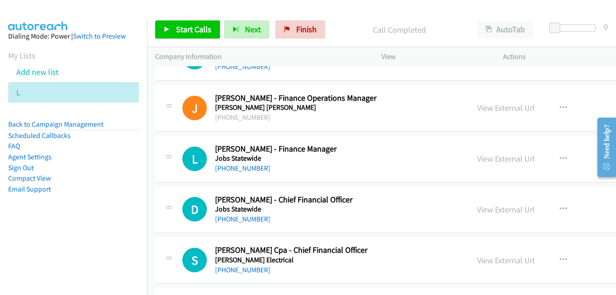
click at [485, 162] on link "View External Url" at bounding box center [506, 158] width 58 height 10
drag, startPoint x: 482, startPoint y: 210, endPoint x: 468, endPoint y: 207, distance: 14.3
click at [482, 210] on link "View External Url" at bounding box center [506, 209] width 58 height 10
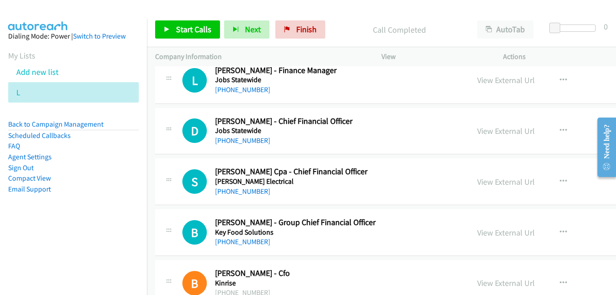
scroll to position [7579, 0]
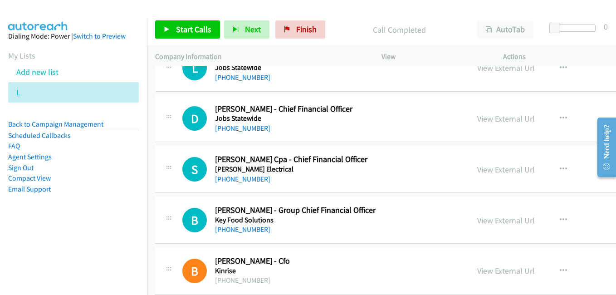
drag, startPoint x: 481, startPoint y: 170, endPoint x: 373, endPoint y: 148, distance: 110.6
click at [481, 170] on link "View External Url" at bounding box center [506, 169] width 58 height 10
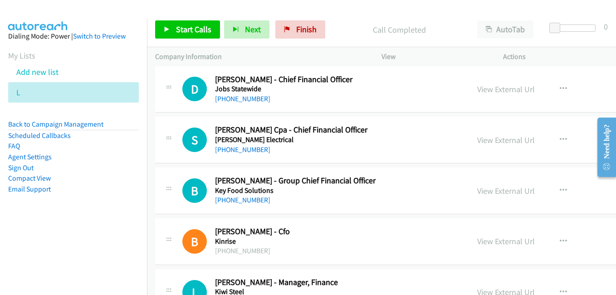
scroll to position [7625, 0]
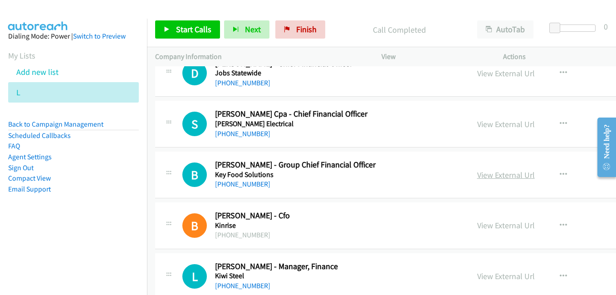
click at [481, 177] on link "View External Url" at bounding box center [506, 175] width 58 height 10
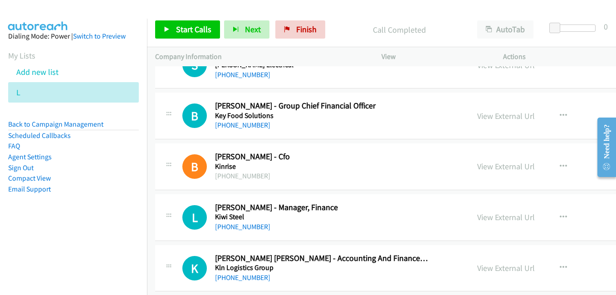
scroll to position [7716, 0]
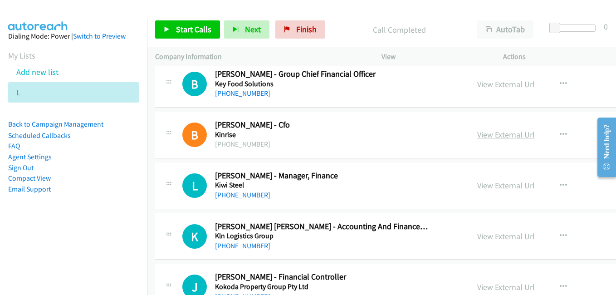
click at [486, 135] on link "View External Url" at bounding box center [506, 134] width 58 height 10
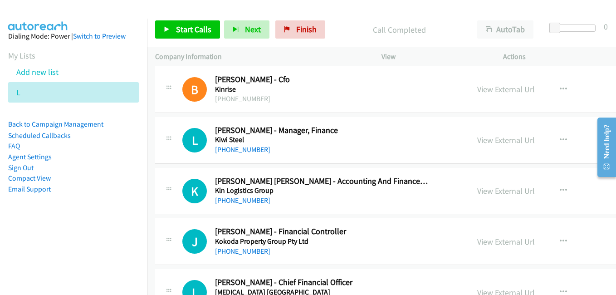
drag, startPoint x: 487, startPoint y: 142, endPoint x: 334, endPoint y: 98, distance: 159.8
click at [487, 142] on link "View External Url" at bounding box center [506, 140] width 58 height 10
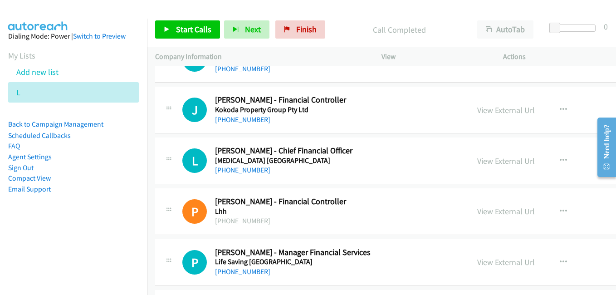
scroll to position [7897, 0]
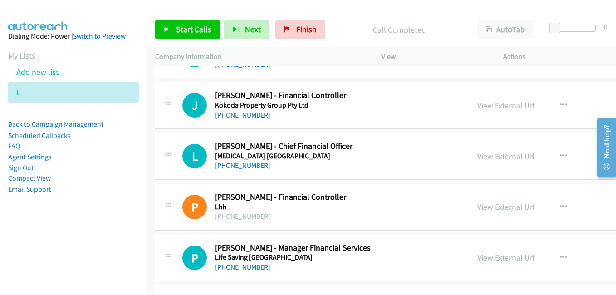
click at [477, 159] on link "View External Url" at bounding box center [506, 156] width 58 height 10
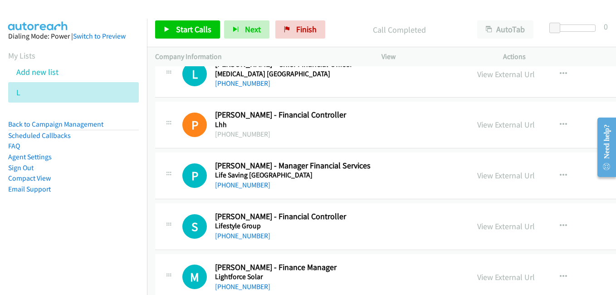
scroll to position [7988, 0]
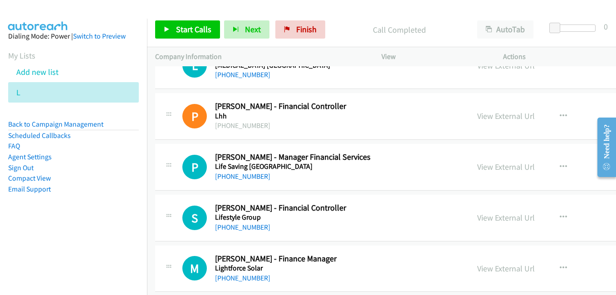
drag, startPoint x: 474, startPoint y: 165, endPoint x: 353, endPoint y: 134, distance: 125.2
click at [477, 165] on link "View External Url" at bounding box center [506, 167] width 58 height 10
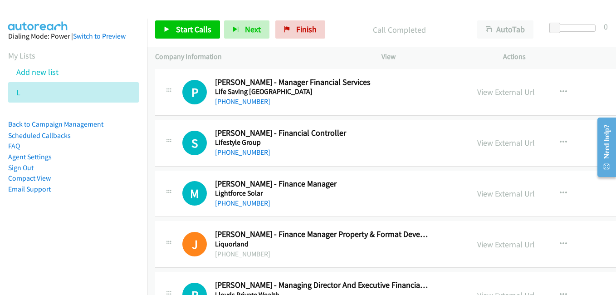
scroll to position [8079, 0]
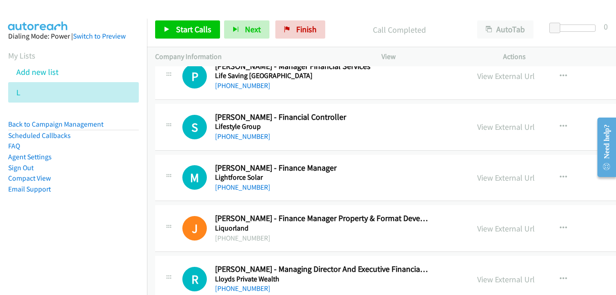
drag, startPoint x: 481, startPoint y: 176, endPoint x: 244, endPoint y: 71, distance: 259.7
click at [481, 176] on link "View External Url" at bounding box center [506, 177] width 58 height 10
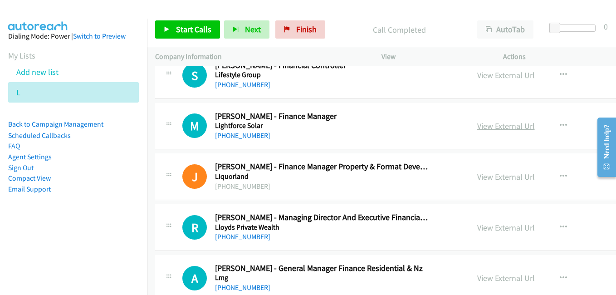
scroll to position [8170, 0]
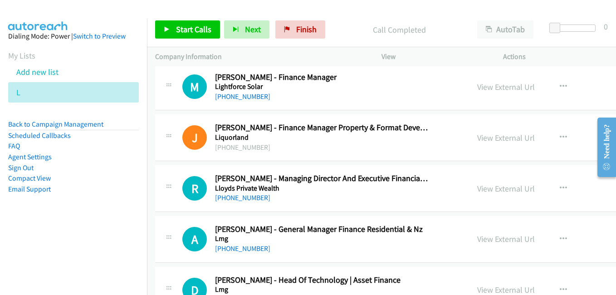
click at [487, 139] on link "View External Url" at bounding box center [506, 138] width 58 height 10
click at [482, 190] on link "View External Url" at bounding box center [506, 188] width 58 height 10
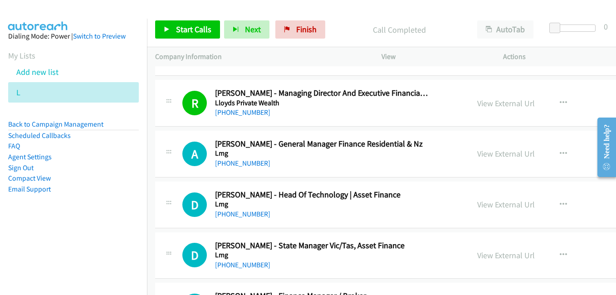
scroll to position [8260, 0]
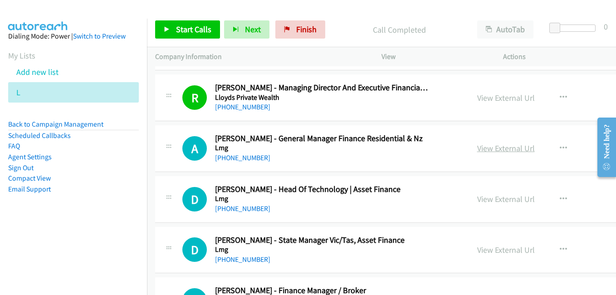
click at [487, 151] on link "View External Url" at bounding box center [506, 148] width 58 height 10
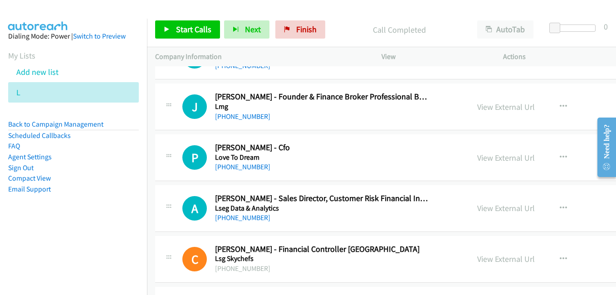
scroll to position [8714, 0]
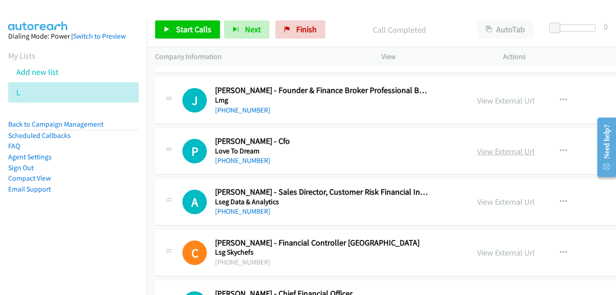
click at [486, 148] on link "View External Url" at bounding box center [506, 151] width 58 height 10
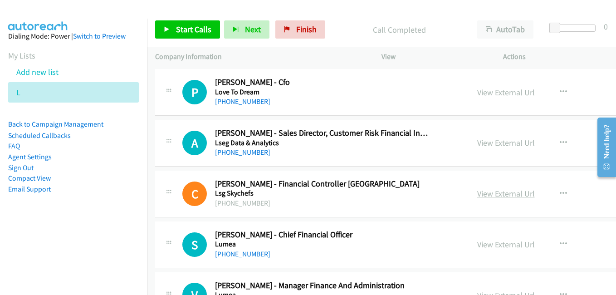
scroll to position [8805, 0]
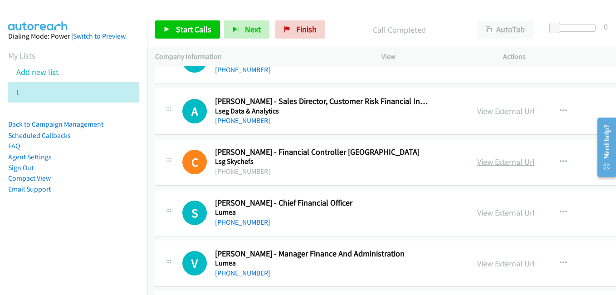
click at [487, 164] on link "View External Url" at bounding box center [506, 162] width 58 height 10
click at [477, 210] on link "View External Url" at bounding box center [506, 212] width 58 height 10
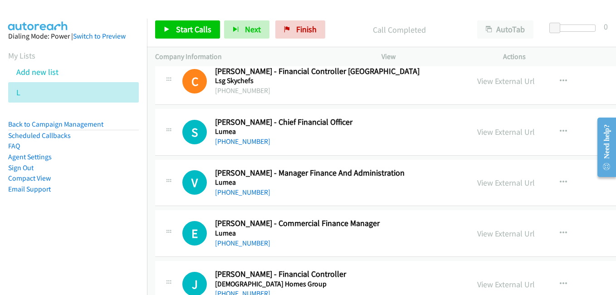
scroll to position [8896, 0]
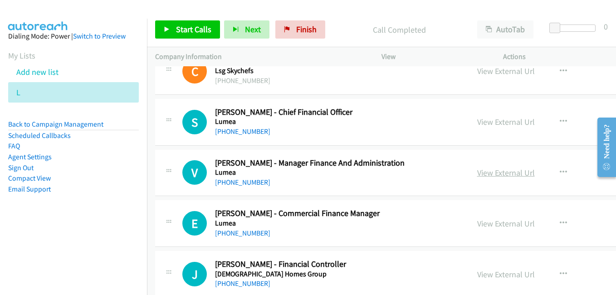
click at [482, 177] on link "View External Url" at bounding box center [506, 172] width 58 height 10
drag, startPoint x: 485, startPoint y: 226, endPoint x: 449, endPoint y: 207, distance: 40.2
click at [485, 226] on link "View External Url" at bounding box center [506, 223] width 58 height 10
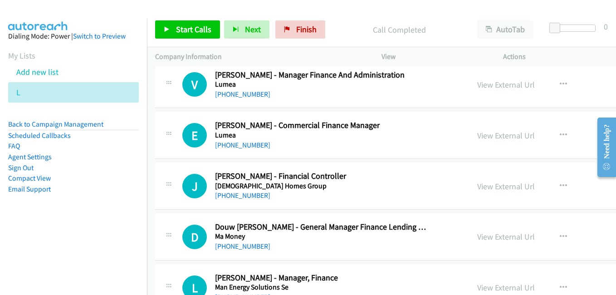
scroll to position [9032, 0]
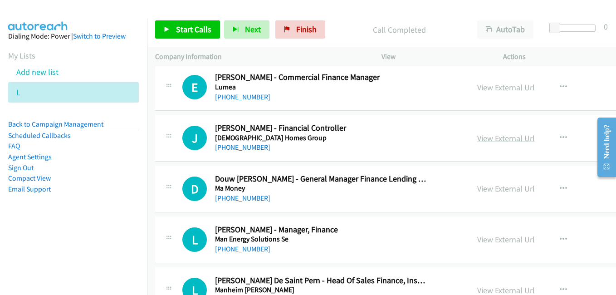
drag, startPoint x: 487, startPoint y: 141, endPoint x: 458, endPoint y: 134, distance: 29.3
click at [487, 141] on link "View External Url" at bounding box center [506, 138] width 58 height 10
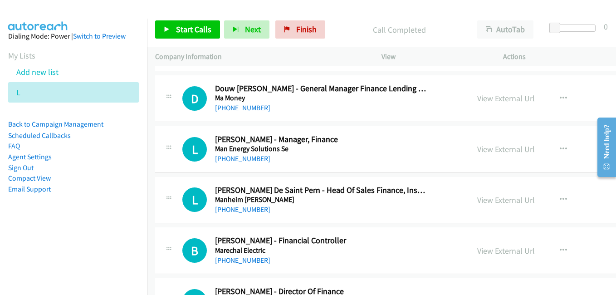
scroll to position [9123, 0]
drag, startPoint x: 475, startPoint y: 150, endPoint x: 466, endPoint y: 148, distance: 9.7
click at [477, 150] on link "View External Url" at bounding box center [506, 148] width 58 height 10
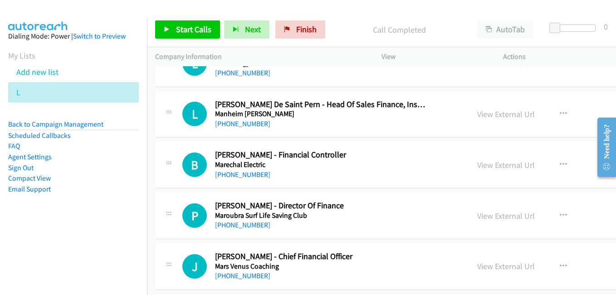
scroll to position [9213, 0]
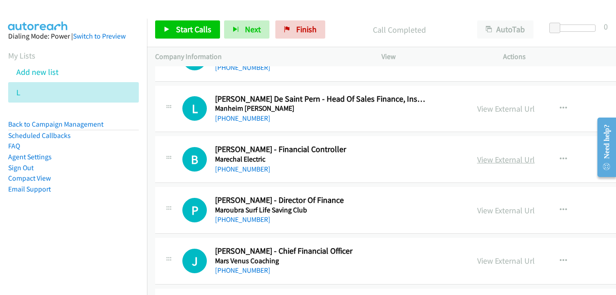
drag, startPoint x: 478, startPoint y: 157, endPoint x: 454, endPoint y: 155, distance: 23.8
click at [478, 157] on link "View External Url" at bounding box center [506, 159] width 58 height 10
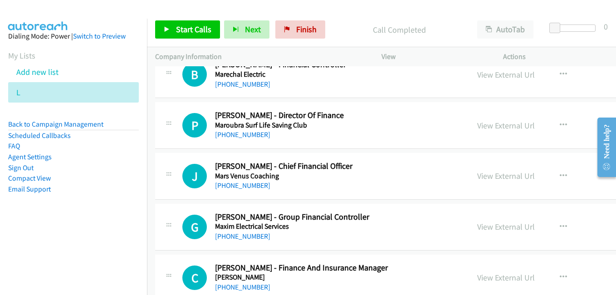
scroll to position [9304, 0]
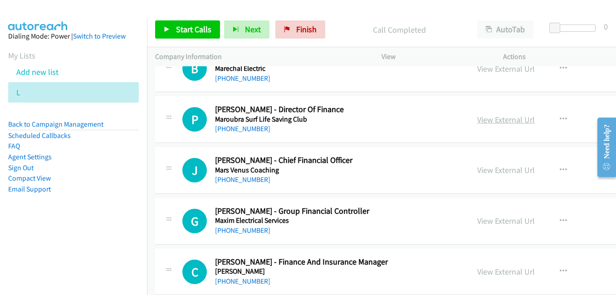
click at [488, 122] on link "View External Url" at bounding box center [506, 119] width 58 height 10
click at [486, 167] on link "View External Url" at bounding box center [506, 170] width 58 height 10
click at [485, 222] on link "View External Url" at bounding box center [506, 221] width 58 height 10
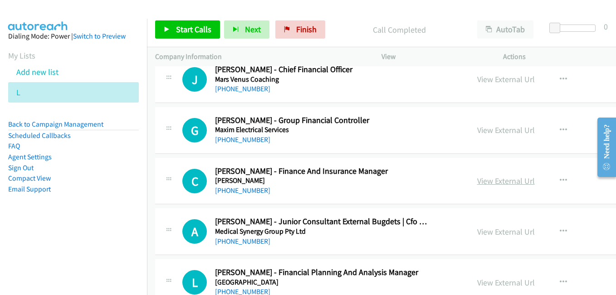
click at [477, 181] on link "View External Url" at bounding box center [506, 181] width 58 height 10
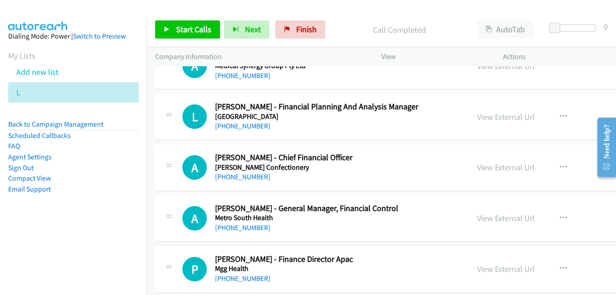
scroll to position [9576, 0]
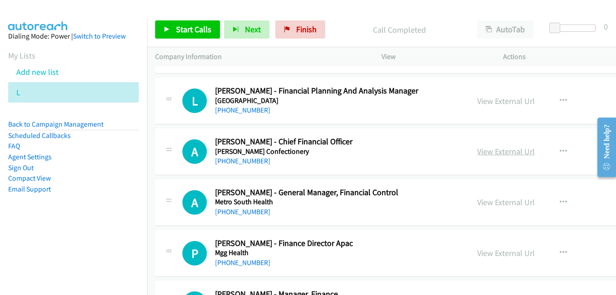
click at [491, 155] on link "View External Url" at bounding box center [506, 151] width 58 height 10
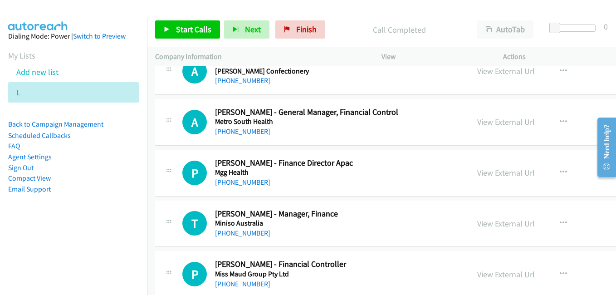
scroll to position [9667, 0]
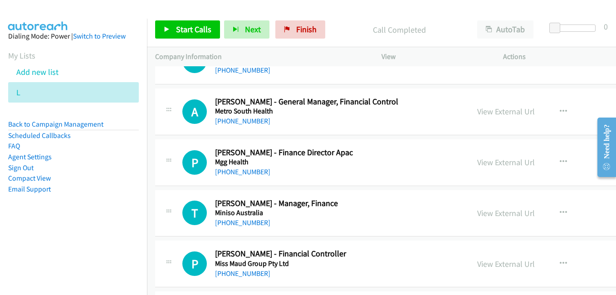
drag, startPoint x: 478, startPoint y: 167, endPoint x: 404, endPoint y: 157, distance: 75.2
click at [478, 167] on link "View External Url" at bounding box center [506, 162] width 58 height 10
click at [488, 216] on link "View External Url" at bounding box center [506, 213] width 58 height 10
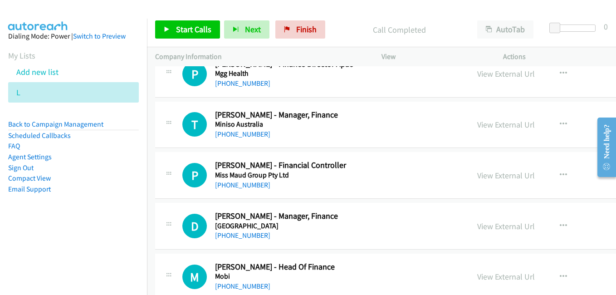
scroll to position [9758, 0]
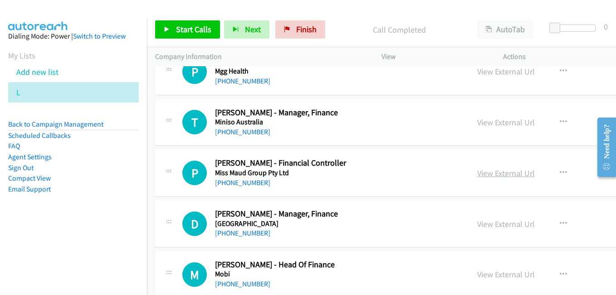
click at [483, 176] on link "View External Url" at bounding box center [506, 173] width 58 height 10
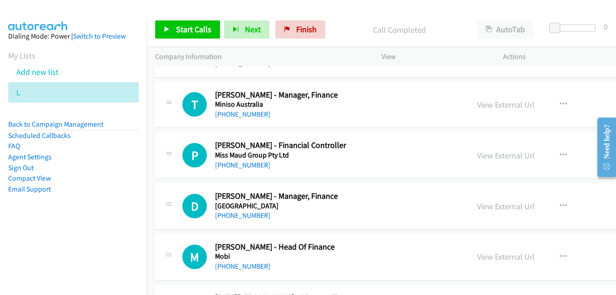
scroll to position [9803, 0]
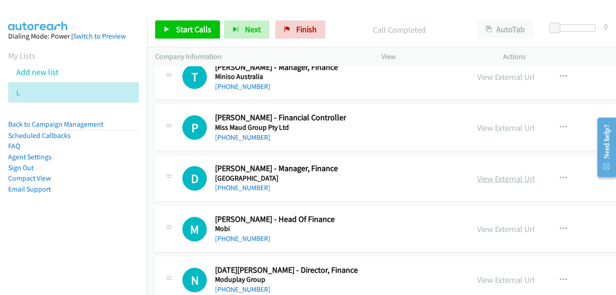
click at [479, 183] on link "View External Url" at bounding box center [506, 178] width 58 height 10
click at [486, 231] on link "View External Url" at bounding box center [506, 229] width 58 height 10
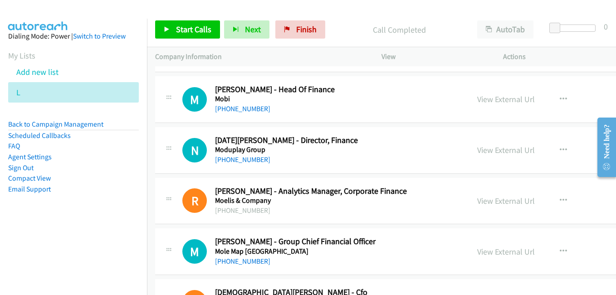
scroll to position [9940, 0]
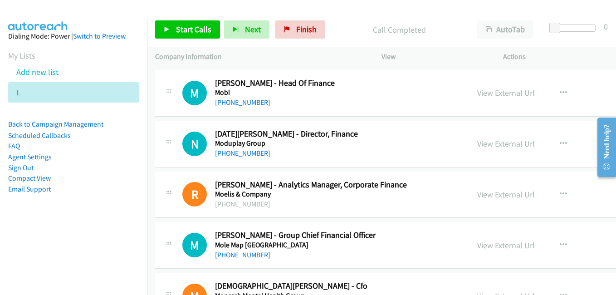
click at [477, 144] on link "View External Url" at bounding box center [506, 143] width 58 height 10
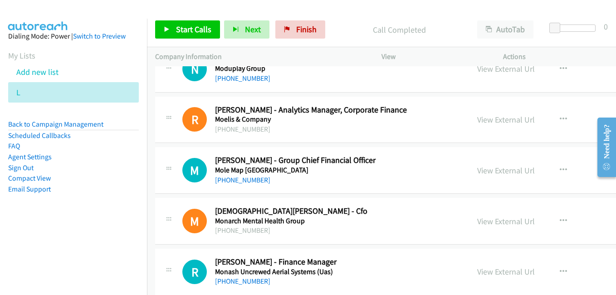
scroll to position [10030, 0]
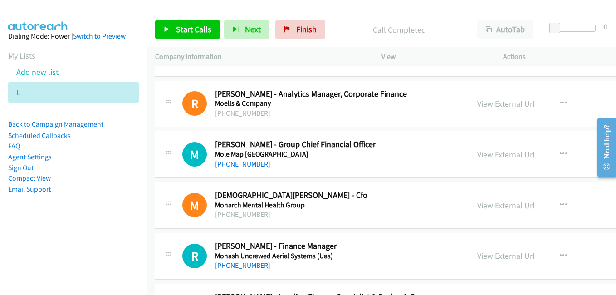
drag, startPoint x: 481, startPoint y: 157, endPoint x: 233, endPoint y: 82, distance: 258.7
click at [481, 157] on link "View External Url" at bounding box center [506, 154] width 58 height 10
click at [477, 201] on link "View External Url" at bounding box center [506, 205] width 58 height 10
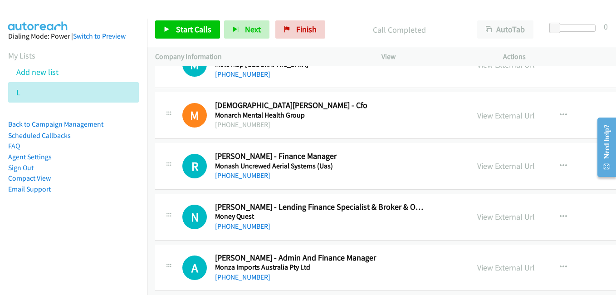
scroll to position [10121, 0]
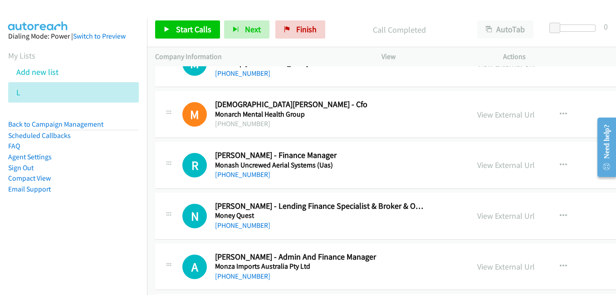
click at [479, 171] on div "View External Url" at bounding box center [506, 165] width 58 height 12
click at [479, 166] on link "View External Url" at bounding box center [506, 165] width 58 height 10
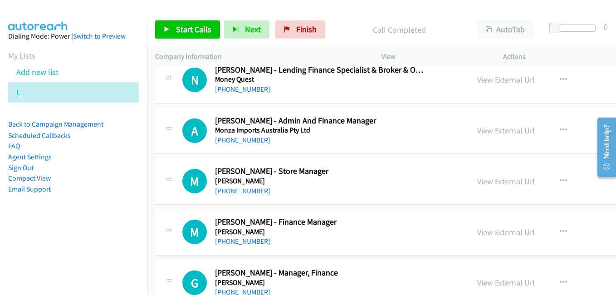
scroll to position [10303, 0]
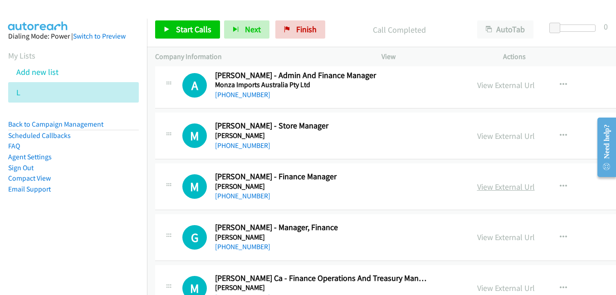
click at [478, 186] on link "View External Url" at bounding box center [506, 187] width 58 height 10
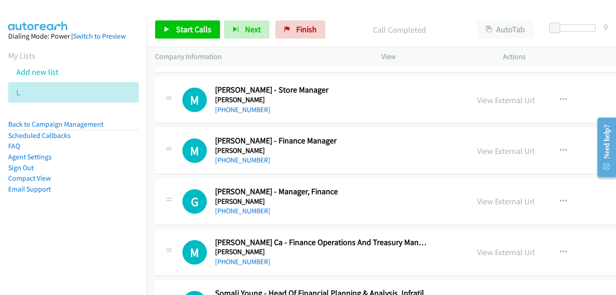
scroll to position [10348, 0]
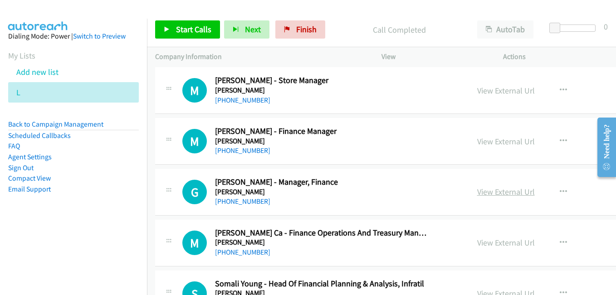
drag, startPoint x: 497, startPoint y: 192, endPoint x: 484, endPoint y: 191, distance: 13.2
click at [497, 192] on link "View External Url" at bounding box center [506, 192] width 58 height 10
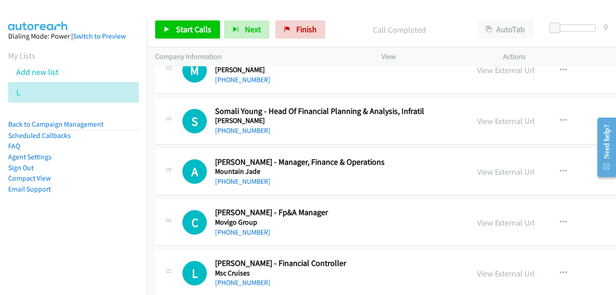
scroll to position [10530, 0]
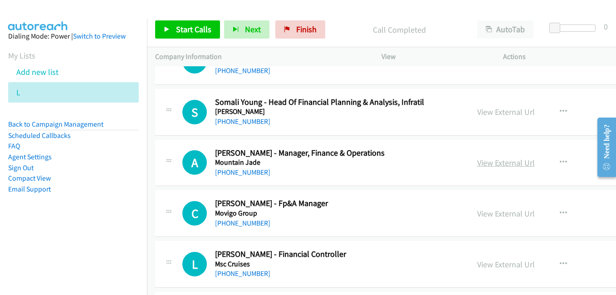
click at [477, 164] on link "View External Url" at bounding box center [506, 162] width 58 height 10
drag, startPoint x: 473, startPoint y: 217, endPoint x: 448, endPoint y: 211, distance: 26.5
click at [477, 217] on link "View External Url" at bounding box center [506, 213] width 58 height 10
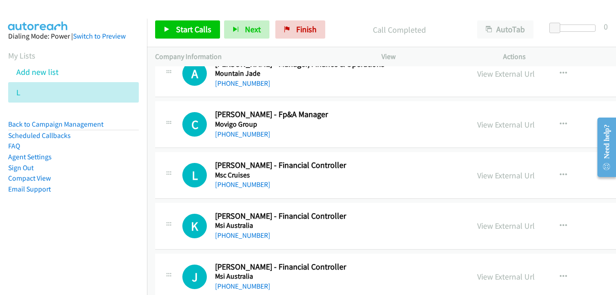
scroll to position [10620, 0]
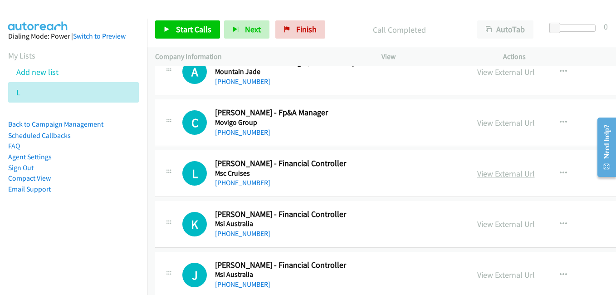
click at [477, 177] on link "View External Url" at bounding box center [506, 173] width 58 height 10
click at [489, 226] on link "View External Url" at bounding box center [506, 224] width 58 height 10
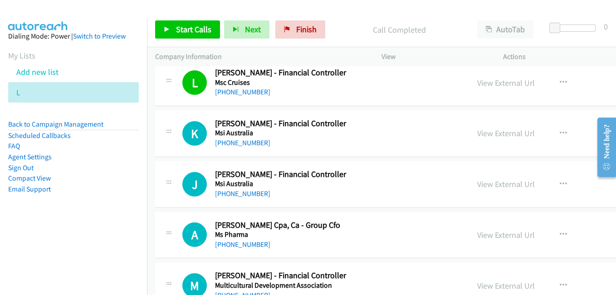
scroll to position [10757, 0]
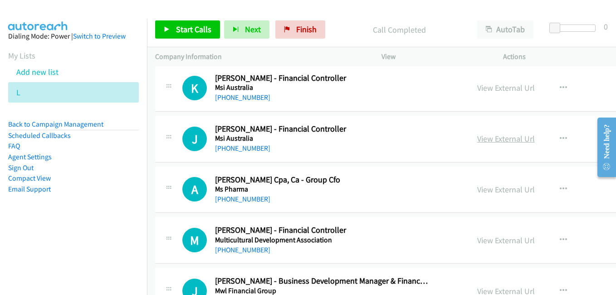
click at [477, 141] on link "View External Url" at bounding box center [506, 138] width 58 height 10
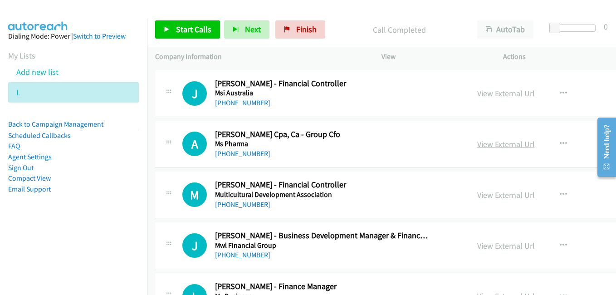
drag, startPoint x: 474, startPoint y: 143, endPoint x: 469, endPoint y: 143, distance: 5.0
click at [477, 143] on link "View External Url" at bounding box center [506, 144] width 58 height 10
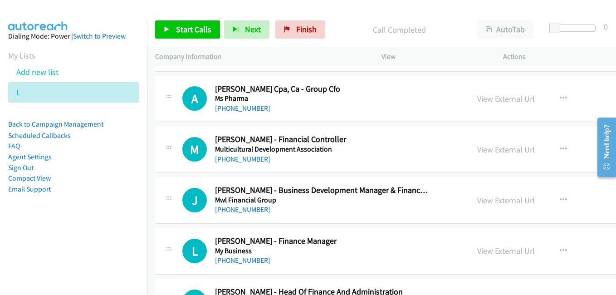
drag, startPoint x: 477, startPoint y: 148, endPoint x: 325, endPoint y: 94, distance: 161.9
click at [477, 148] on link "View External Url" at bounding box center [506, 149] width 58 height 10
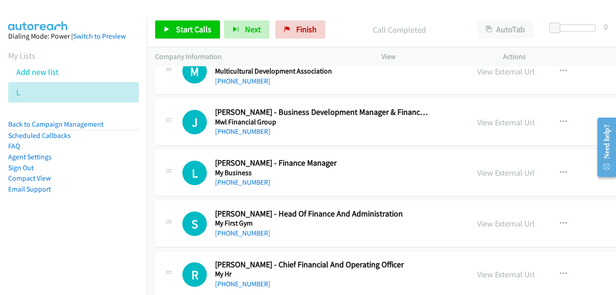
scroll to position [10938, 0]
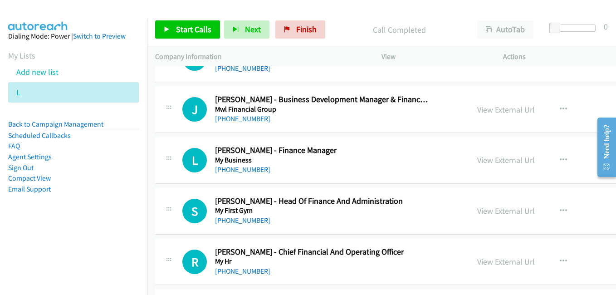
drag, startPoint x: 486, startPoint y: 157, endPoint x: 597, endPoint y: 292, distance: 175.7
click at [477, 161] on link "View External Url" at bounding box center [506, 160] width 58 height 10
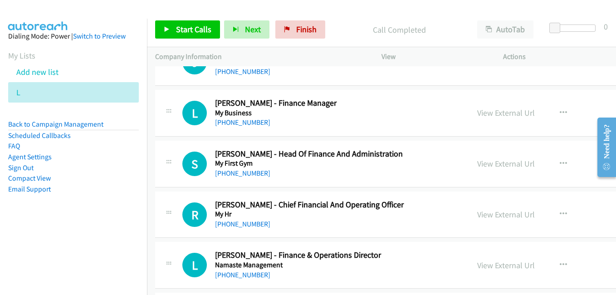
scroll to position [11029, 0]
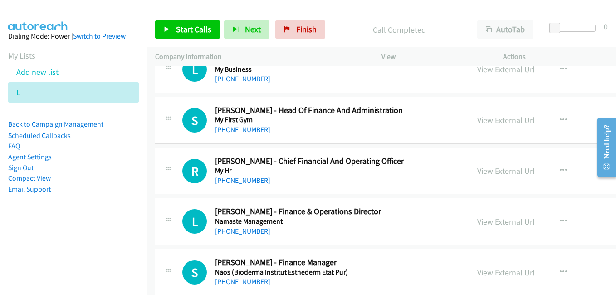
drag, startPoint x: 462, startPoint y: 118, endPoint x: 439, endPoint y: 115, distance: 22.5
click at [477, 118] on link "View External Url" at bounding box center [506, 120] width 58 height 10
click at [483, 174] on link "View External Url" at bounding box center [506, 171] width 58 height 10
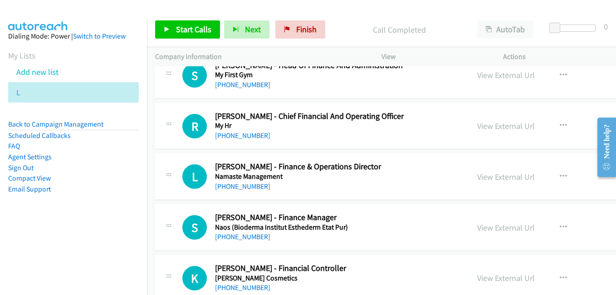
scroll to position [11074, 0]
click at [477, 176] on link "View External Url" at bounding box center [506, 176] width 58 height 10
drag, startPoint x: 467, startPoint y: 223, endPoint x: 415, endPoint y: 207, distance: 54.6
click at [477, 223] on link "View External Url" at bounding box center [506, 227] width 58 height 10
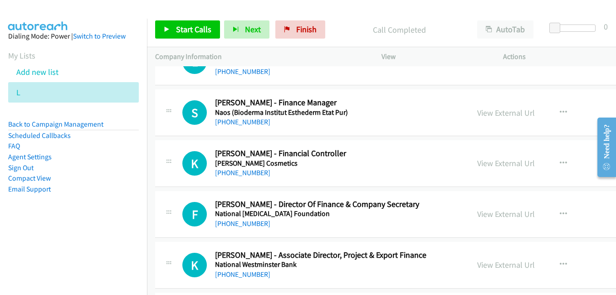
scroll to position [11210, 0]
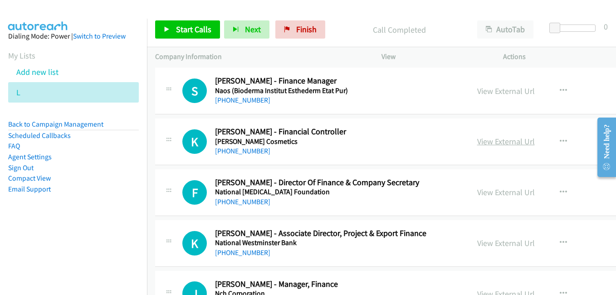
click at [477, 142] on link "View External Url" at bounding box center [506, 141] width 58 height 10
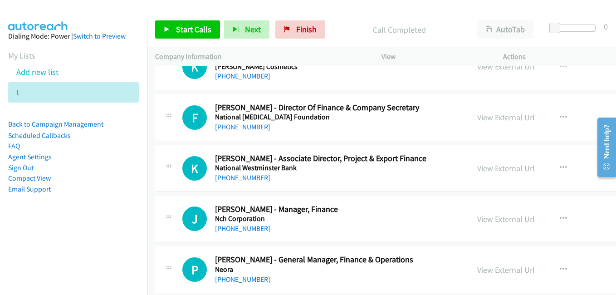
scroll to position [11301, 0]
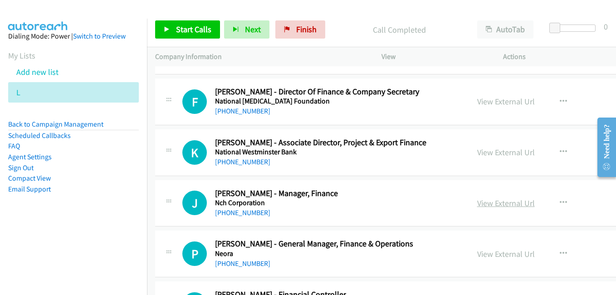
click at [477, 206] on link "View External Url" at bounding box center [506, 203] width 58 height 10
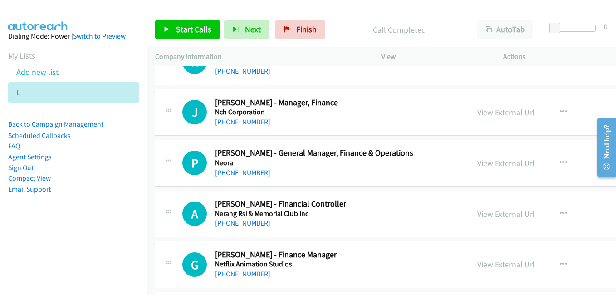
scroll to position [11437, 0]
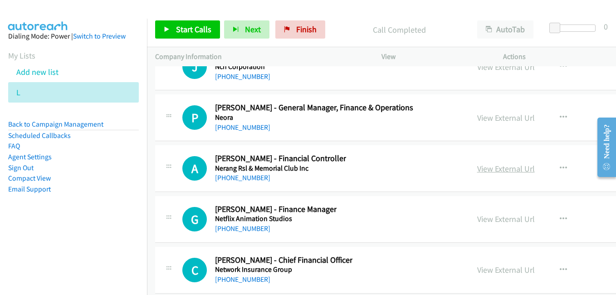
click at [477, 173] on link "View External Url" at bounding box center [506, 168] width 58 height 10
click at [489, 219] on link "View External Url" at bounding box center [506, 219] width 58 height 10
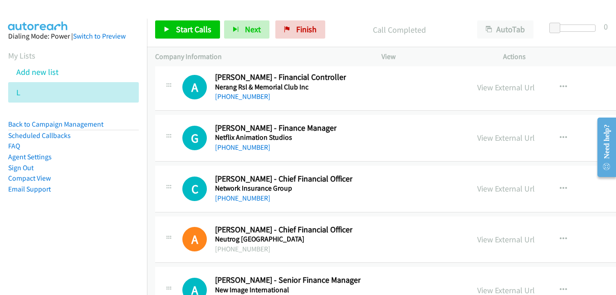
scroll to position [11528, 0]
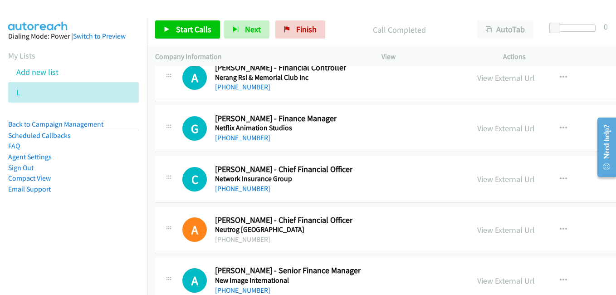
click at [478, 179] on link "View External Url" at bounding box center [506, 179] width 58 height 10
click at [482, 229] on link "View External Url" at bounding box center [506, 230] width 58 height 10
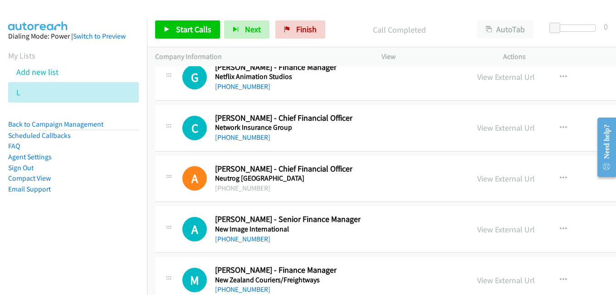
scroll to position [11619, 0]
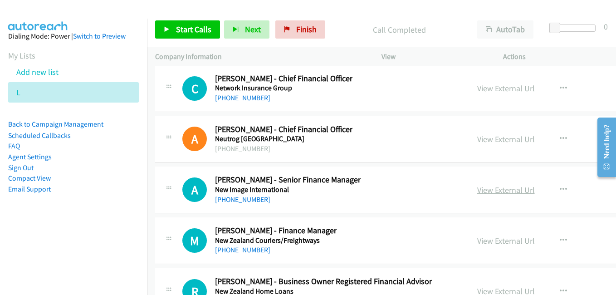
click at [477, 187] on link "View External Url" at bounding box center [506, 190] width 58 height 10
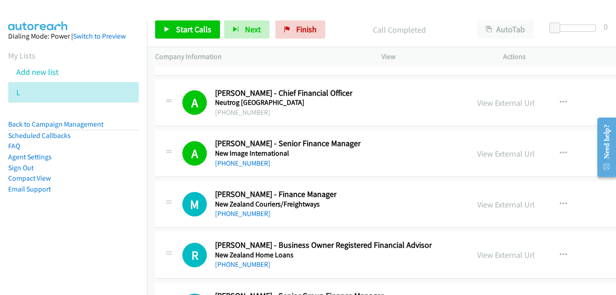
scroll to position [11710, 0]
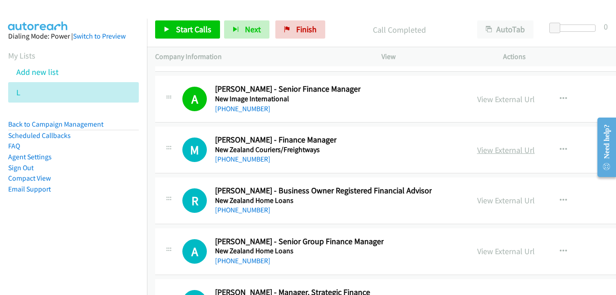
click at [487, 153] on link "View External Url" at bounding box center [506, 150] width 58 height 10
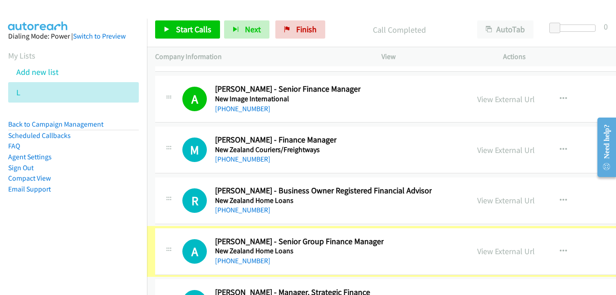
scroll to position [11755, 0]
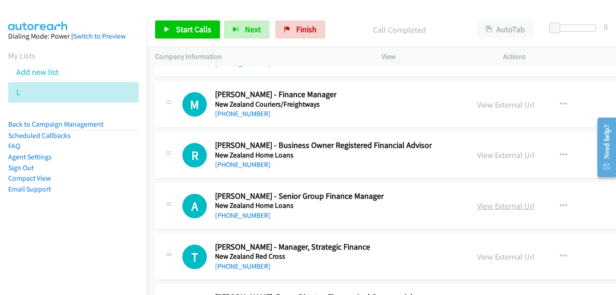
click at [487, 206] on link "View External Url" at bounding box center [506, 206] width 58 height 10
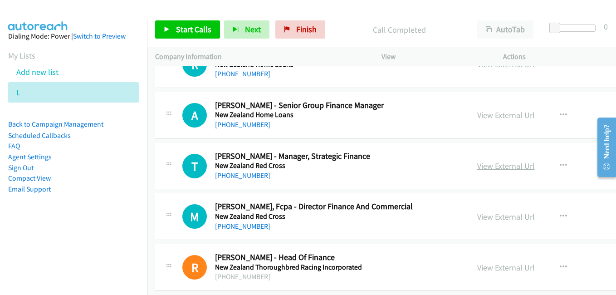
drag, startPoint x: 482, startPoint y: 166, endPoint x: 456, endPoint y: 161, distance: 26.3
click at [482, 166] on link "View External Url" at bounding box center [506, 166] width 58 height 10
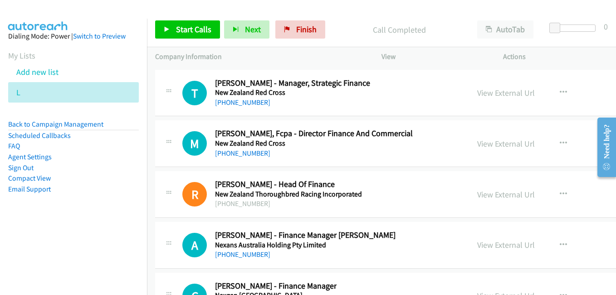
scroll to position [11937, 0]
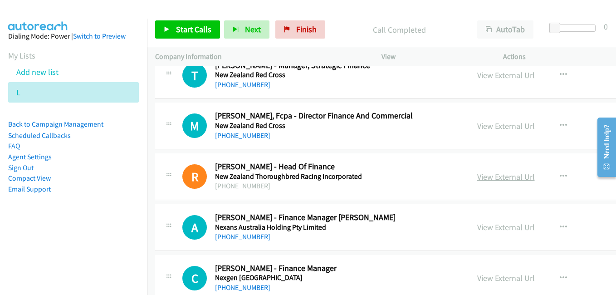
drag, startPoint x: 482, startPoint y: 176, endPoint x: 470, endPoint y: 173, distance: 12.1
click at [482, 176] on link "View External Url" at bounding box center [506, 177] width 58 height 10
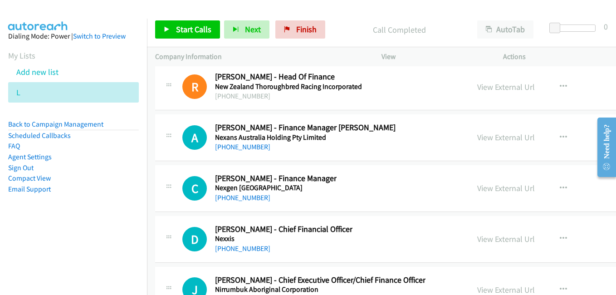
scroll to position [12027, 0]
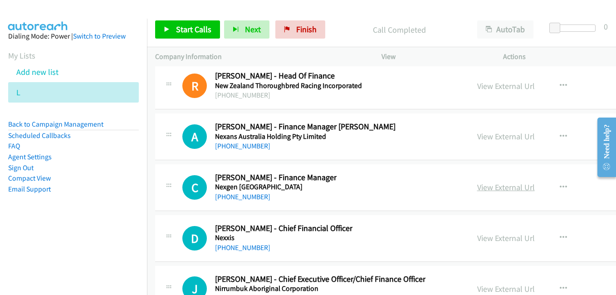
click at [479, 191] on link "View External Url" at bounding box center [506, 187] width 58 height 10
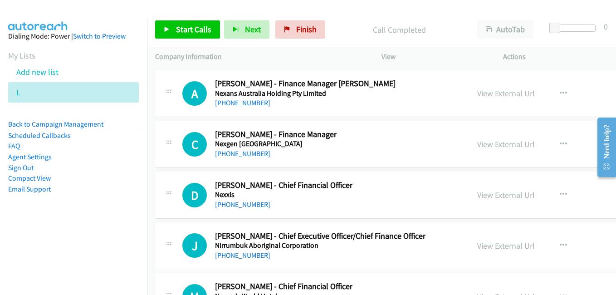
scroll to position [12073, 0]
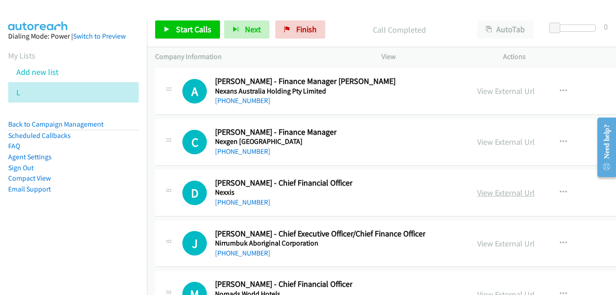
drag, startPoint x: 492, startPoint y: 195, endPoint x: 481, endPoint y: 193, distance: 10.6
click at [492, 195] on link "View External Url" at bounding box center [506, 192] width 58 height 10
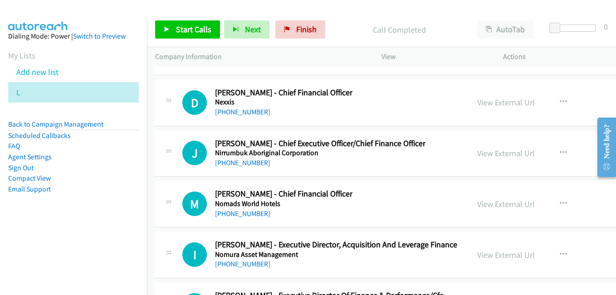
scroll to position [12164, 0]
drag, startPoint x: 493, startPoint y: 154, endPoint x: 291, endPoint y: 70, distance: 218.6
click at [493, 154] on link "View External Url" at bounding box center [506, 153] width 58 height 10
click at [477, 203] on link "View External Url" at bounding box center [506, 203] width 58 height 10
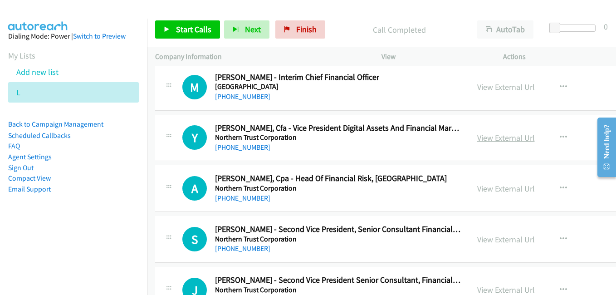
scroll to position [12436, 0]
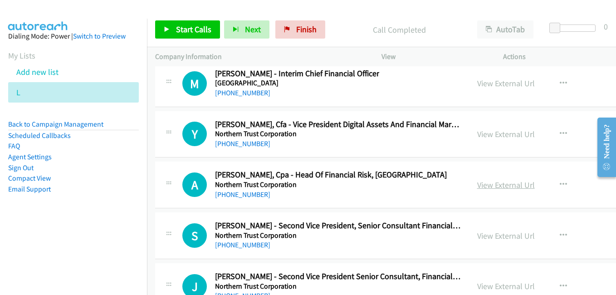
click at [477, 184] on link "View External Url" at bounding box center [506, 185] width 58 height 10
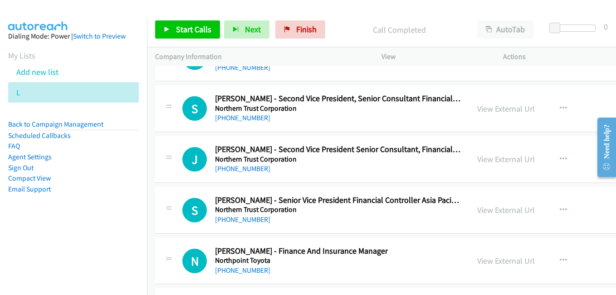
scroll to position [12572, 0]
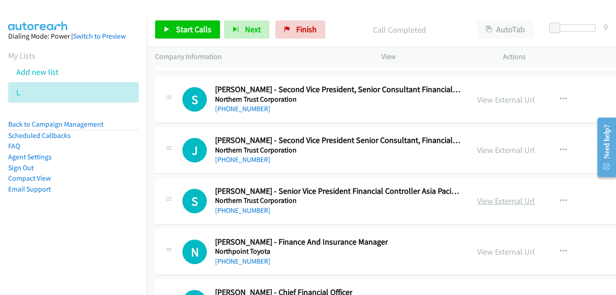
click at [477, 201] on link "View External Url" at bounding box center [506, 201] width 58 height 10
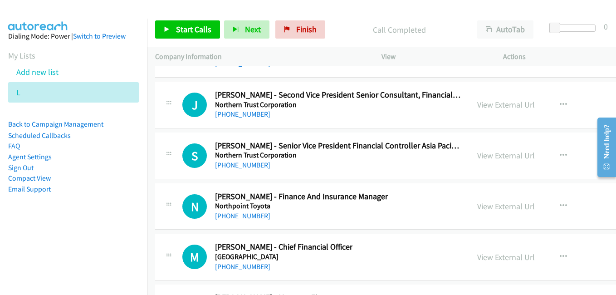
scroll to position [12663, 0]
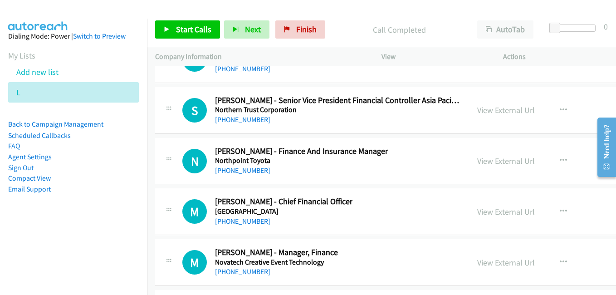
drag, startPoint x: 484, startPoint y: 163, endPoint x: 449, endPoint y: 155, distance: 35.4
click at [484, 163] on link "View External Url" at bounding box center [506, 161] width 58 height 10
click at [488, 214] on link "View External Url" at bounding box center [506, 212] width 58 height 10
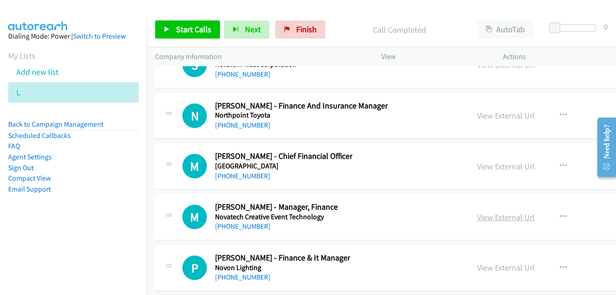
drag, startPoint x: 473, startPoint y: 218, endPoint x: 450, endPoint y: 211, distance: 24.6
click at [477, 218] on link "View External Url" at bounding box center [506, 217] width 58 height 10
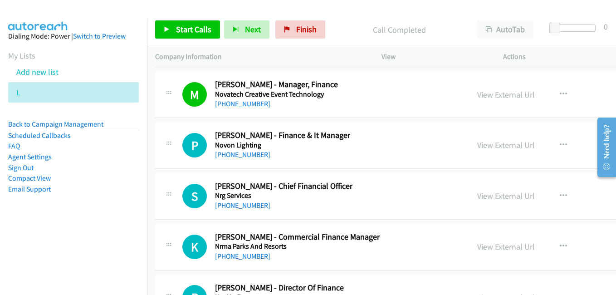
scroll to position [12844, 0]
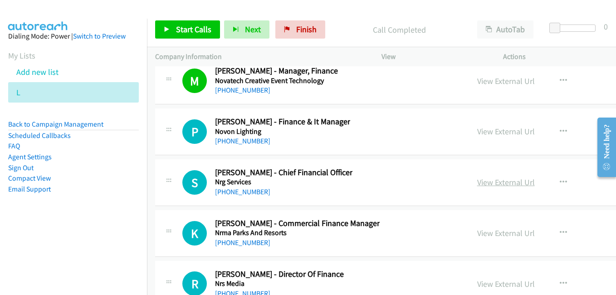
click at [479, 182] on link "View External Url" at bounding box center [506, 182] width 58 height 10
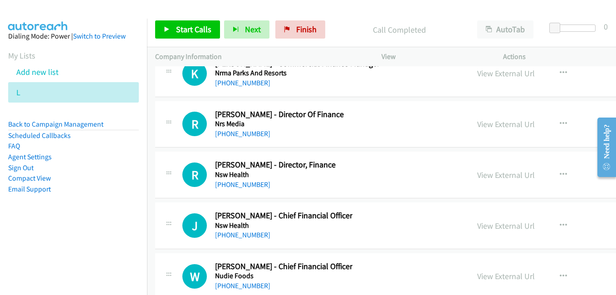
scroll to position [13026, 0]
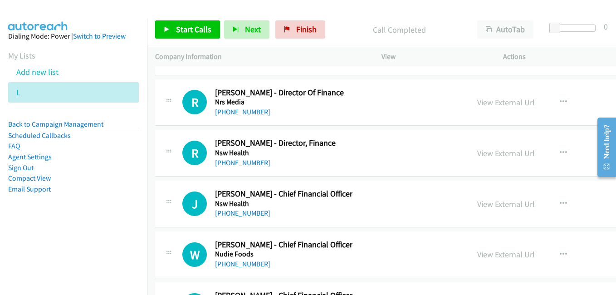
click at [477, 103] on link "View External Url" at bounding box center [506, 102] width 58 height 10
drag, startPoint x: 471, startPoint y: 152, endPoint x: 424, endPoint y: 141, distance: 48.0
click at [477, 152] on link "View External Url" at bounding box center [506, 153] width 58 height 10
drag, startPoint x: 479, startPoint y: 205, endPoint x: 473, endPoint y: 204, distance: 5.9
click at [479, 205] on link "View External Url" at bounding box center [506, 204] width 58 height 10
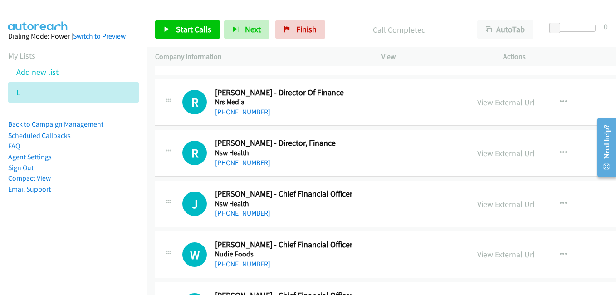
scroll to position [13071, 0]
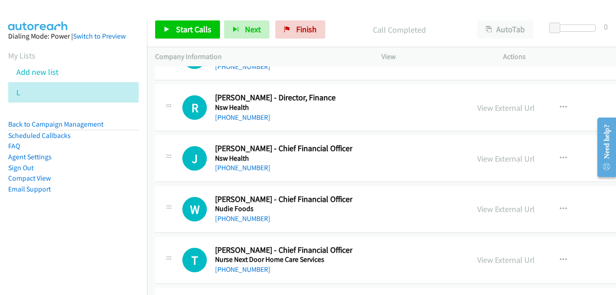
drag, startPoint x: 471, startPoint y: 208, endPoint x: 459, endPoint y: 200, distance: 14.1
click at [477, 208] on link "View External Url" at bounding box center [506, 209] width 58 height 10
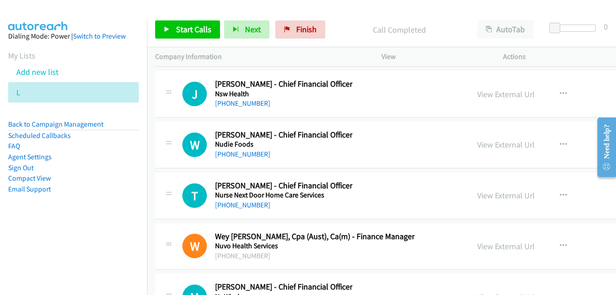
scroll to position [13162, 0]
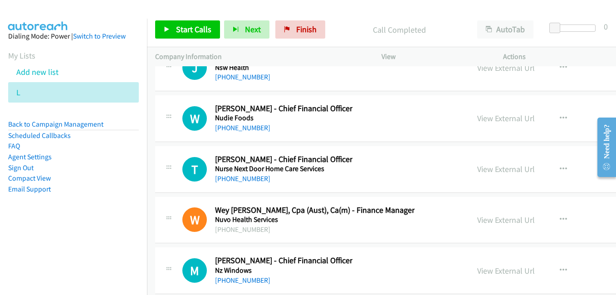
drag, startPoint x: 491, startPoint y: 172, endPoint x: 439, endPoint y: 160, distance: 53.4
click at [491, 172] on link "View External Url" at bounding box center [506, 169] width 58 height 10
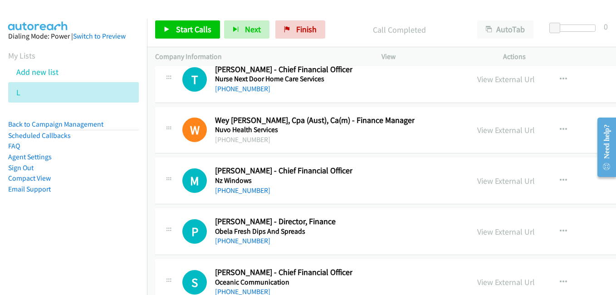
scroll to position [13253, 0]
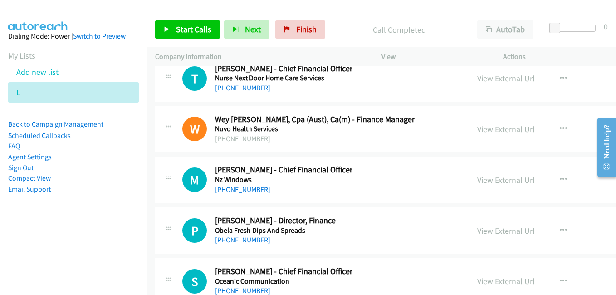
drag, startPoint x: 489, startPoint y: 130, endPoint x: 463, endPoint y: 125, distance: 26.3
click at [489, 130] on link "View External Url" at bounding box center [506, 129] width 58 height 10
drag, startPoint x: 486, startPoint y: 181, endPoint x: 481, endPoint y: 177, distance: 5.9
click at [486, 181] on link "View External Url" at bounding box center [506, 180] width 58 height 10
click at [477, 231] on link "View External Url" at bounding box center [506, 231] width 58 height 10
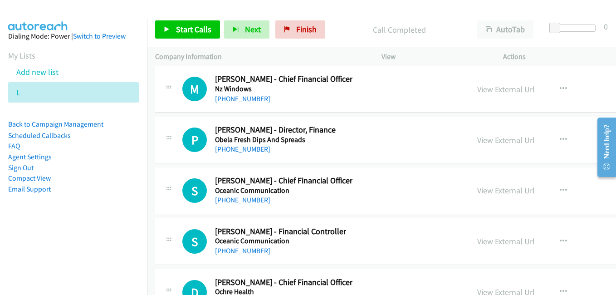
scroll to position [13389, 0]
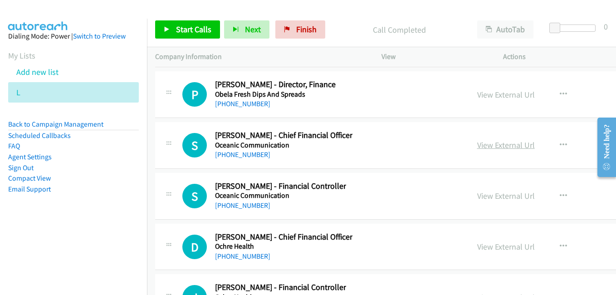
click at [482, 148] on link "View External Url" at bounding box center [506, 145] width 58 height 10
drag, startPoint x: 476, startPoint y: 192, endPoint x: 364, endPoint y: 157, distance: 116.7
click at [477, 192] on link "View External Url" at bounding box center [506, 196] width 58 height 10
click at [477, 249] on link "View External Url" at bounding box center [506, 246] width 58 height 10
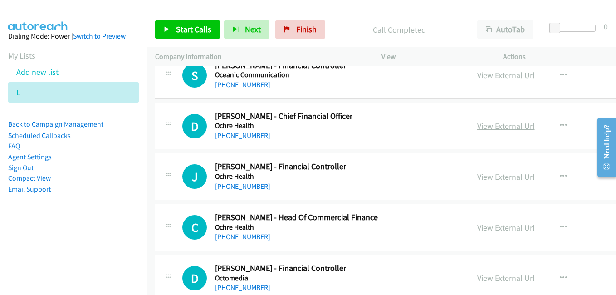
scroll to position [13525, 0]
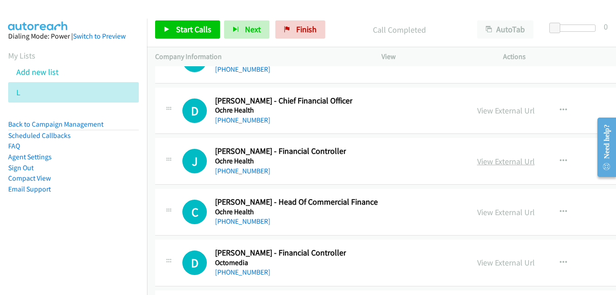
click at [477, 158] on link "View External Url" at bounding box center [506, 161] width 58 height 10
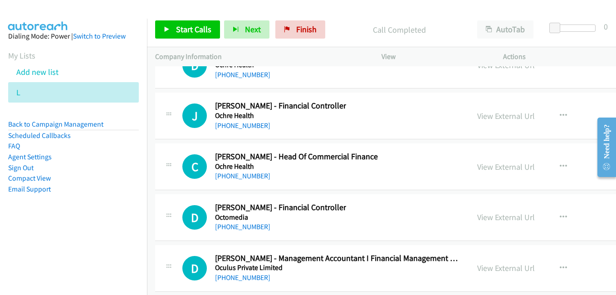
scroll to position [13616, 0]
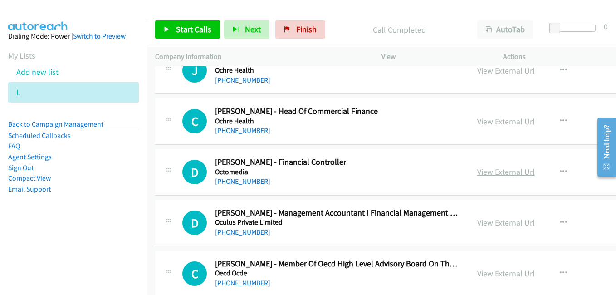
drag, startPoint x: 475, startPoint y: 173, endPoint x: 470, endPoint y: 173, distance: 5.0
click at [477, 173] on link "View External Url" at bounding box center [506, 172] width 58 height 10
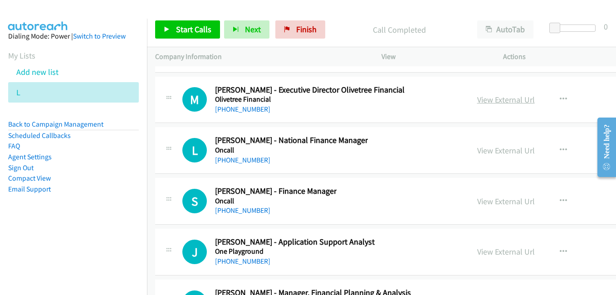
scroll to position [13843, 0]
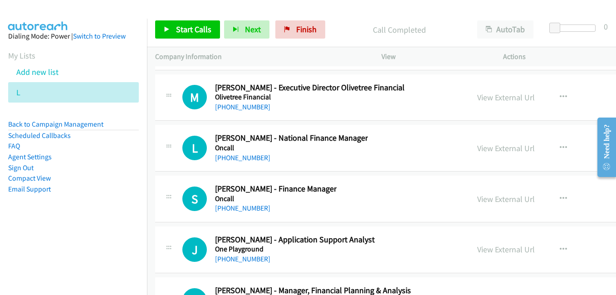
drag, startPoint x: 472, startPoint y: 151, endPoint x: 450, endPoint y: 151, distance: 21.8
click at [477, 151] on link "View External Url" at bounding box center [506, 148] width 58 height 10
click at [482, 202] on link "View External Url" at bounding box center [506, 199] width 58 height 10
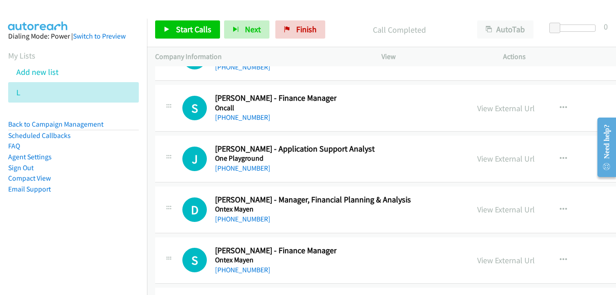
scroll to position [13979, 0]
